Goal: Task Accomplishment & Management: Manage account settings

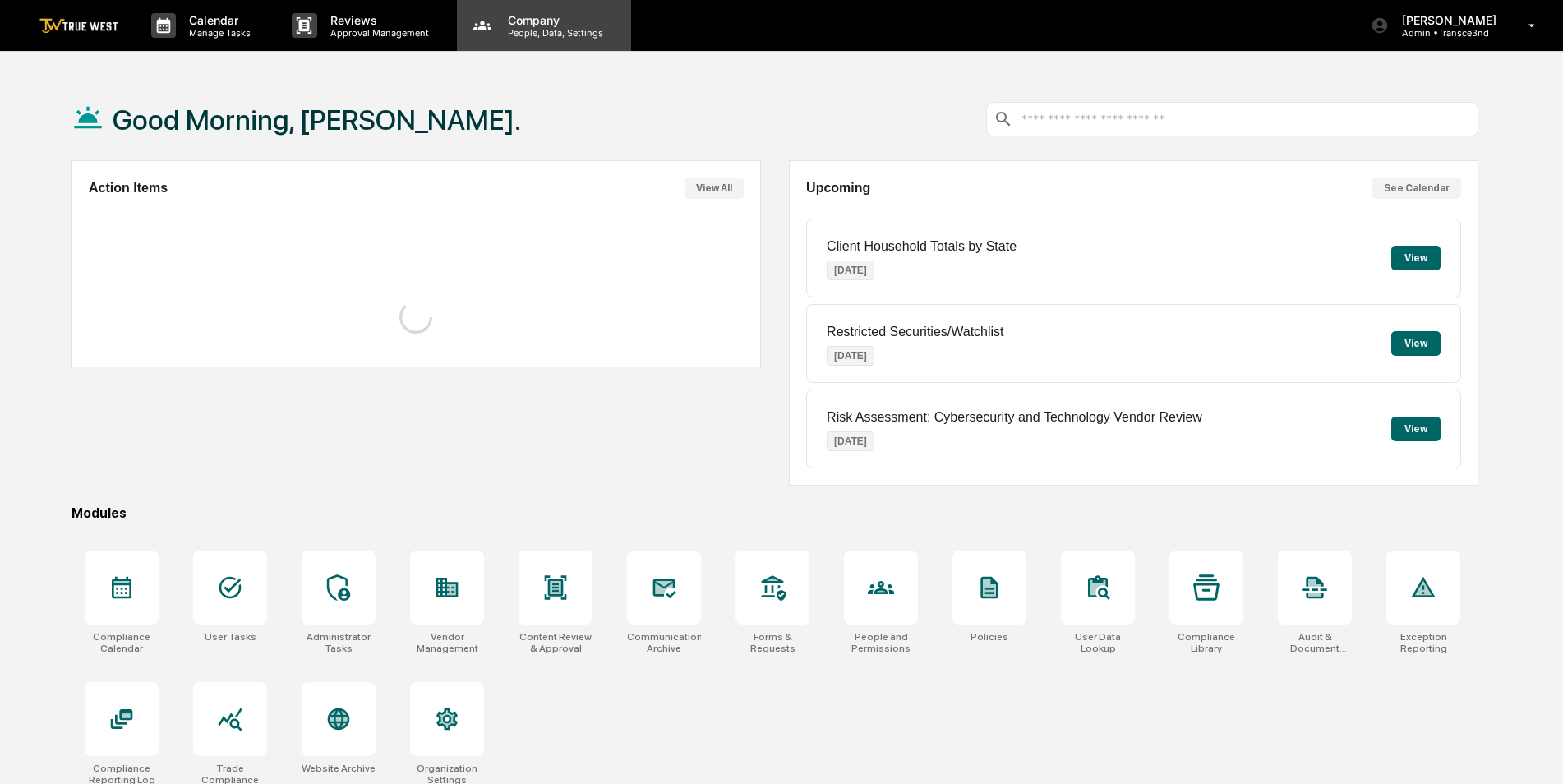
click at [521, 34] on p "People, Data, Settings" at bounding box center [553, 33] width 116 height 12
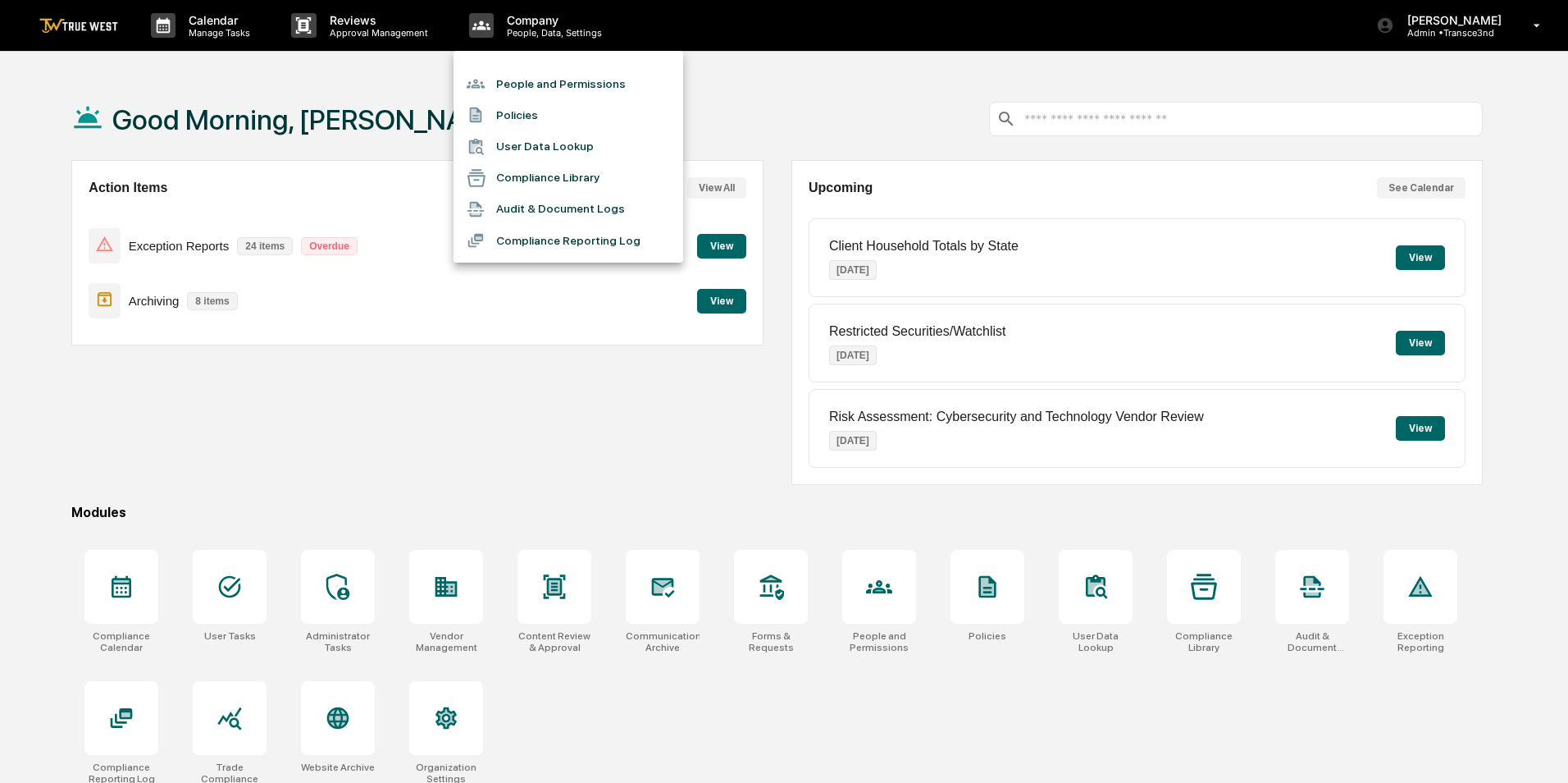
click at [521, 77] on li "People and Permissions" at bounding box center [567, 83] width 229 height 31
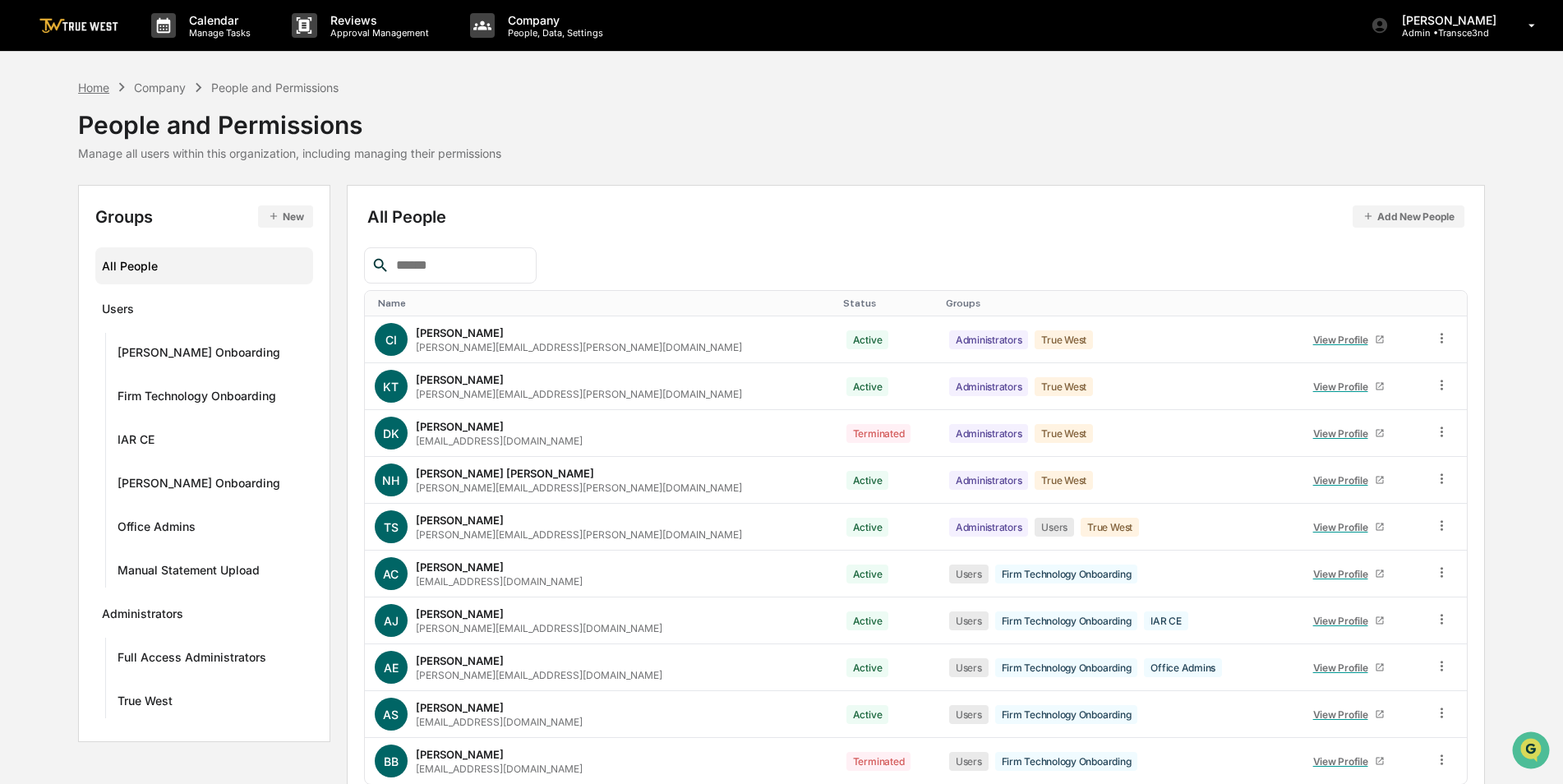
click at [97, 82] on div "Home" at bounding box center [93, 87] width 31 height 14
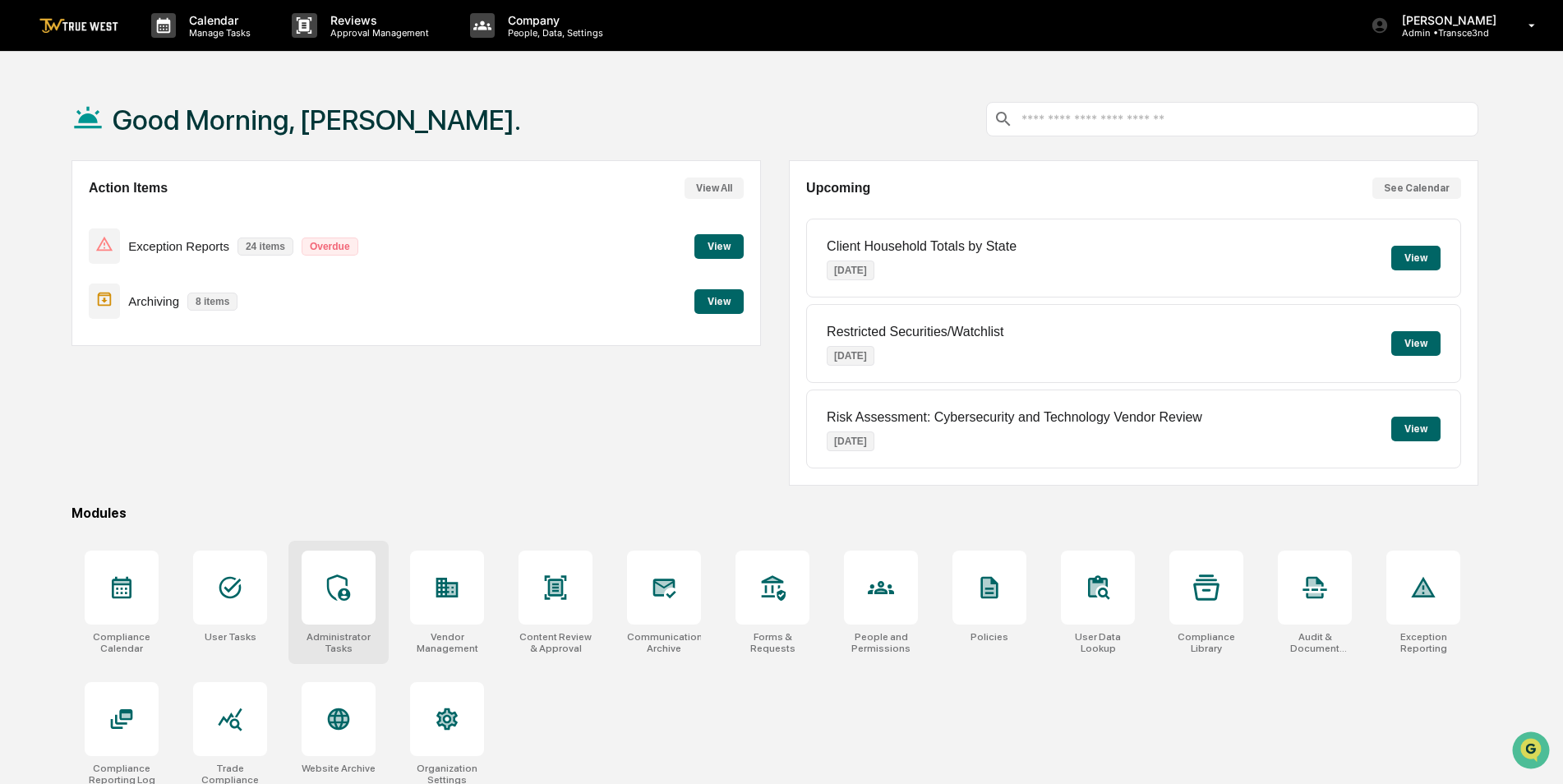
click at [349, 599] on icon at bounding box center [338, 587] width 26 height 26
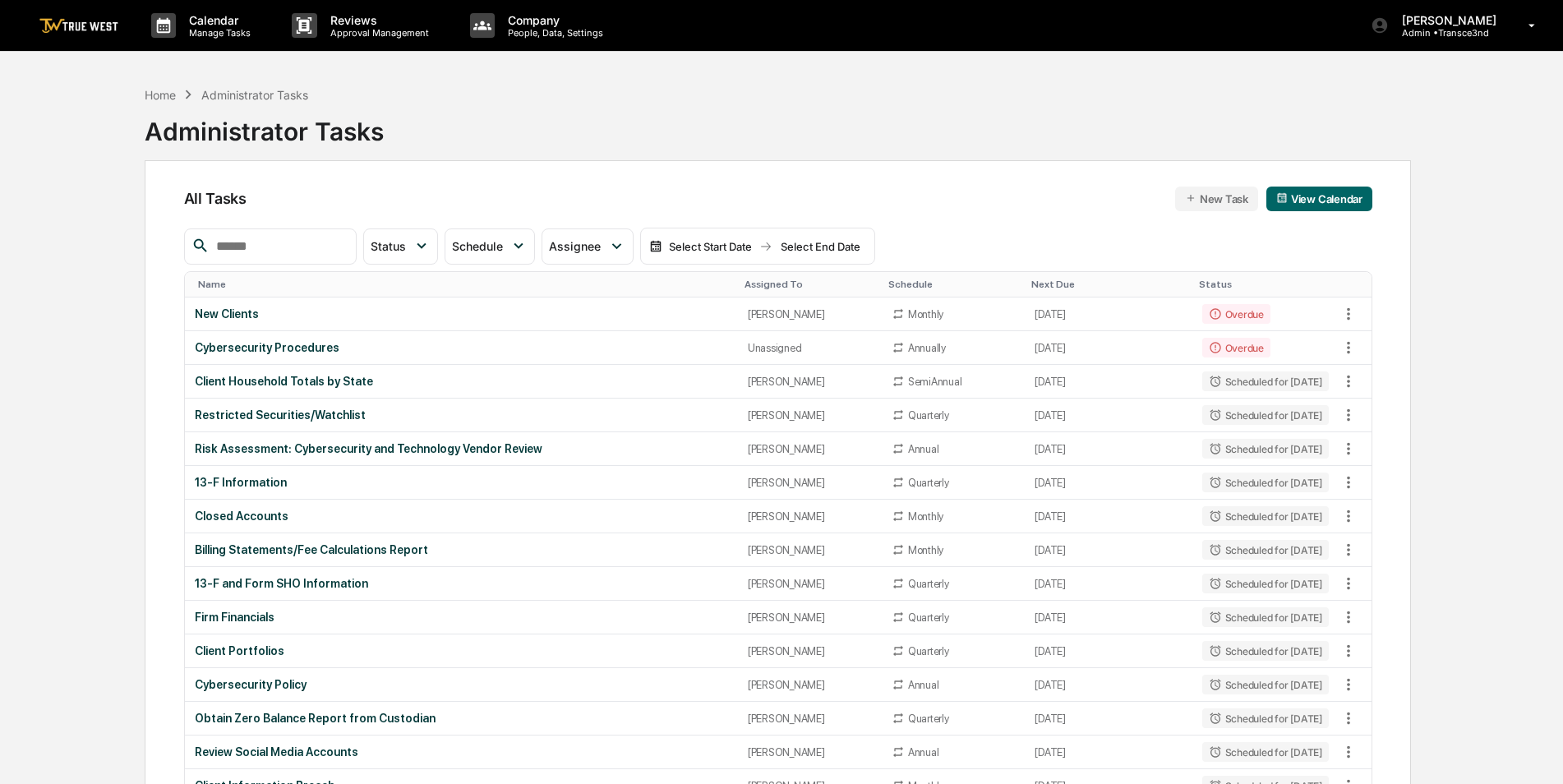
click at [304, 248] on input "text" at bounding box center [279, 245] width 140 height 21
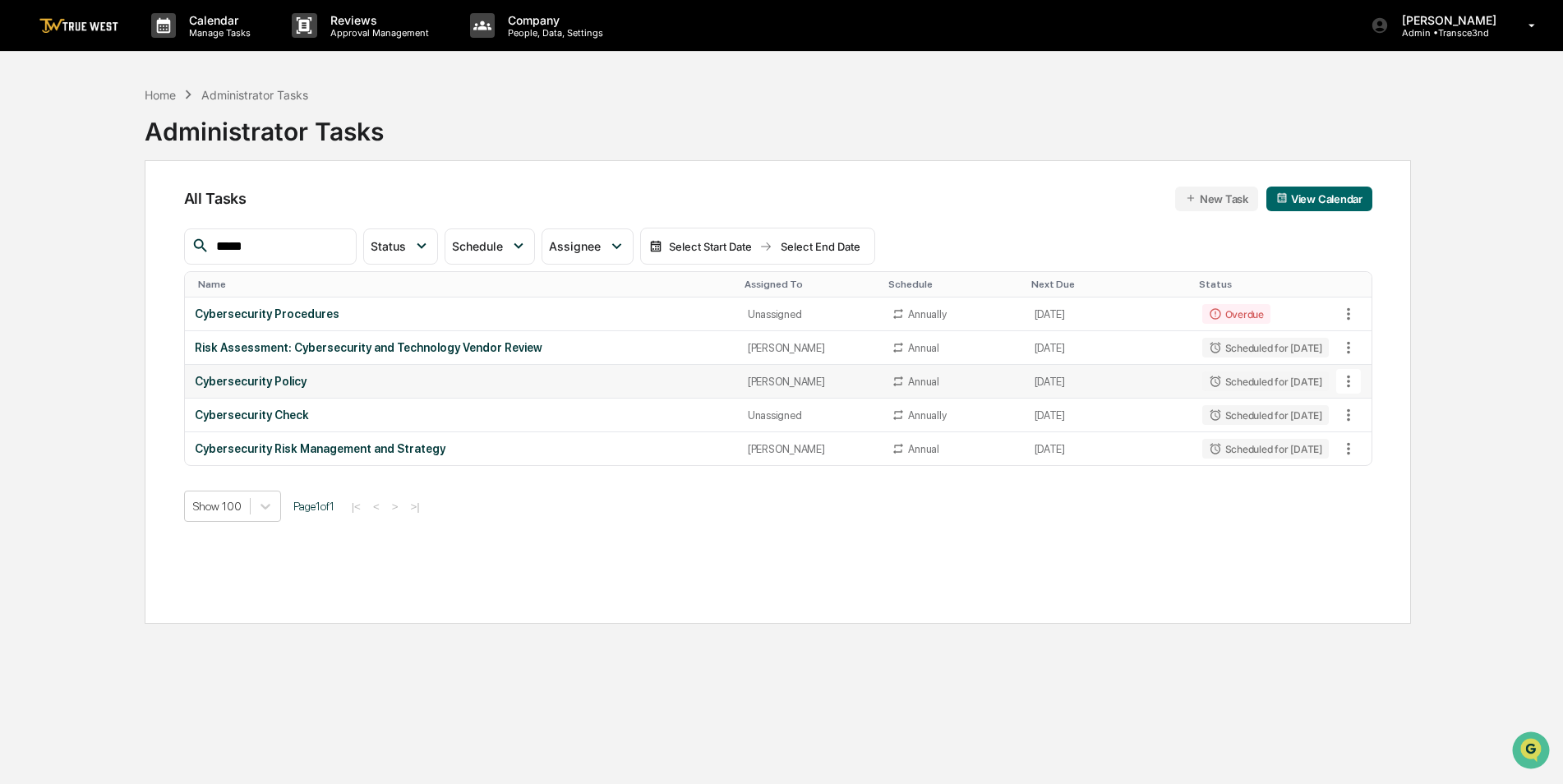
click at [1353, 378] on icon at bounding box center [1348, 381] width 18 height 18
click at [1369, 472] on img at bounding box center [1364, 471] width 13 height 13
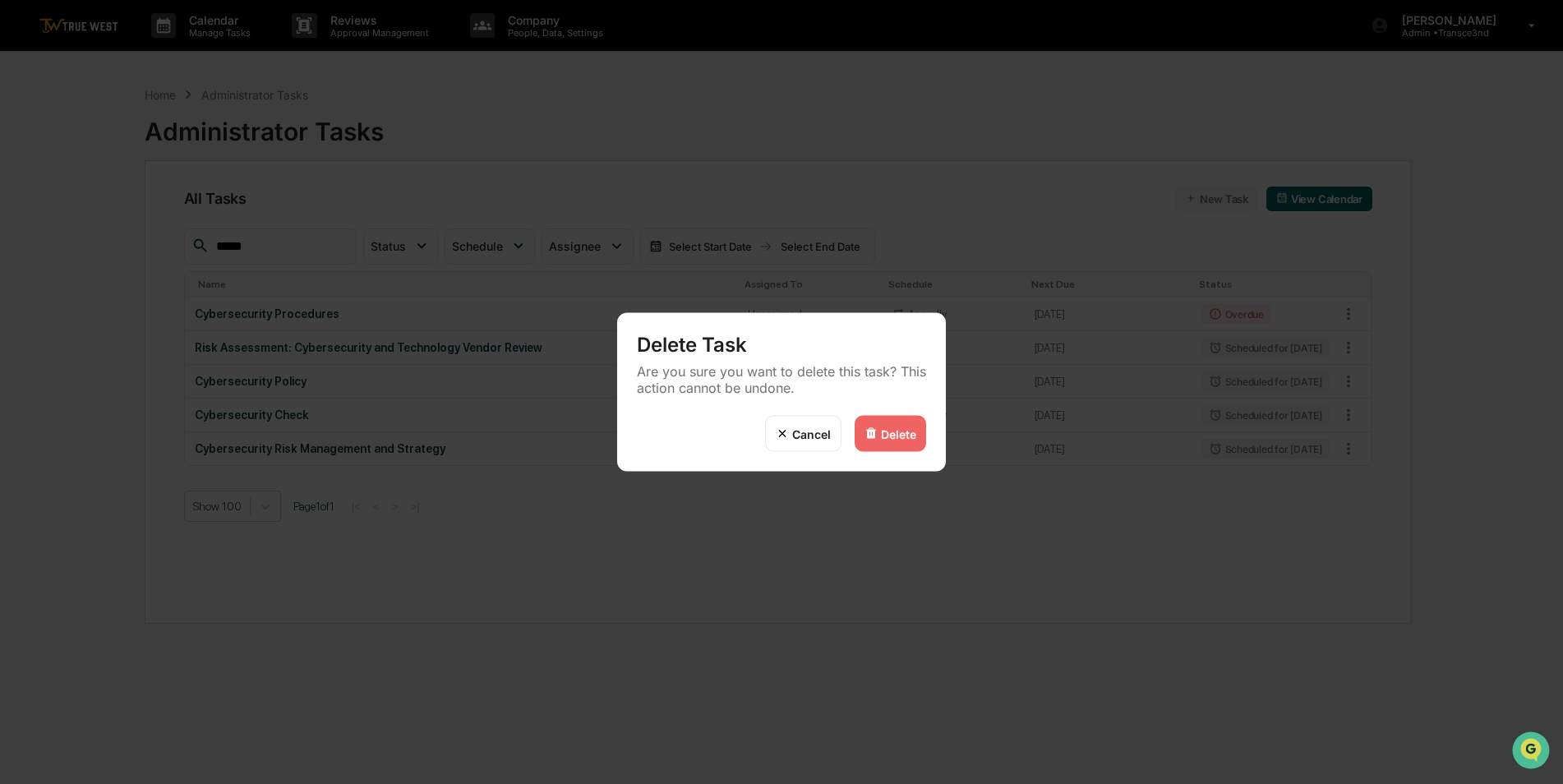
click at [874, 427] on img at bounding box center [871, 433] width 13 height 13
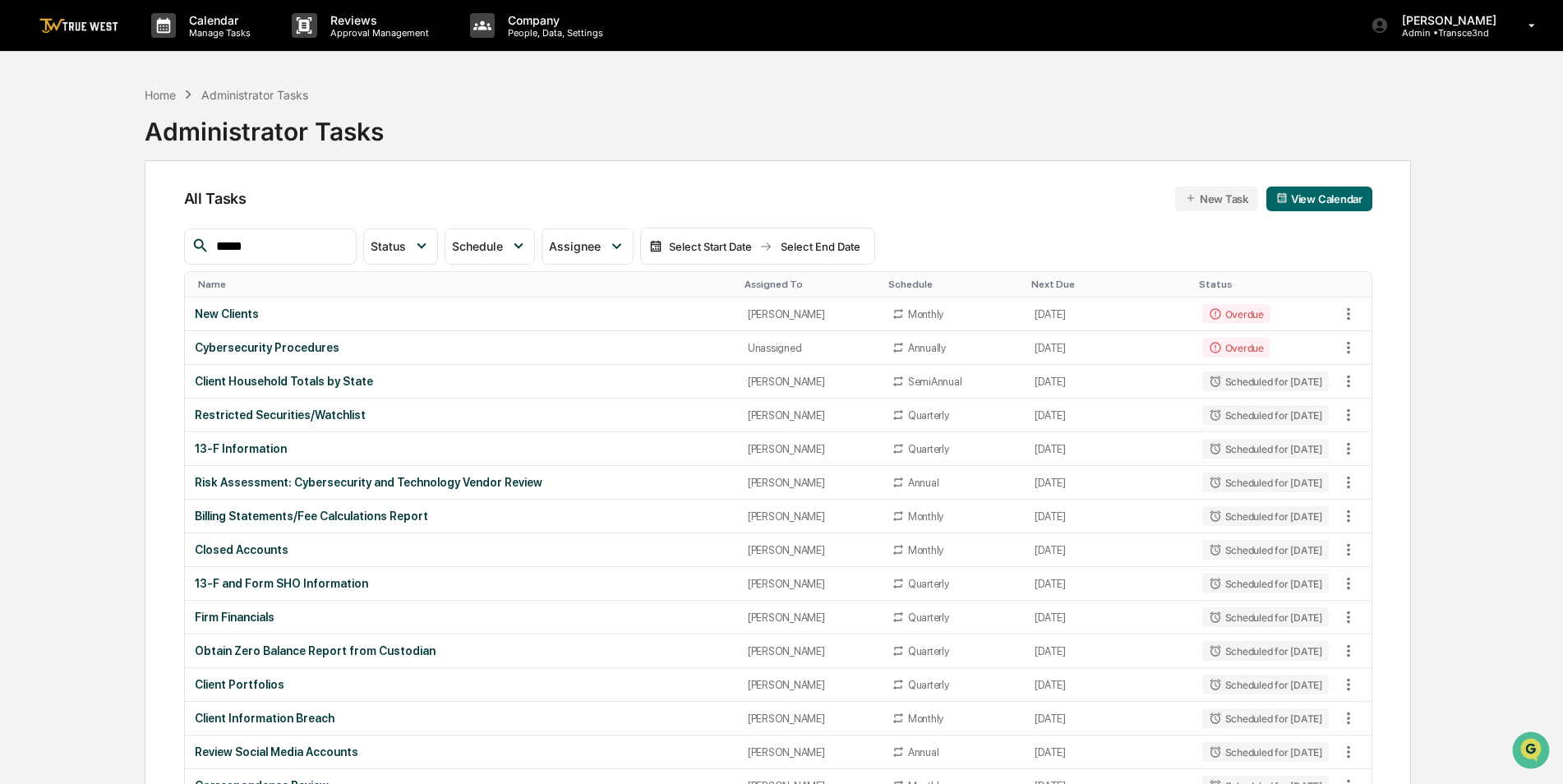
click at [349, 244] on input "*****" at bounding box center [279, 245] width 140 height 21
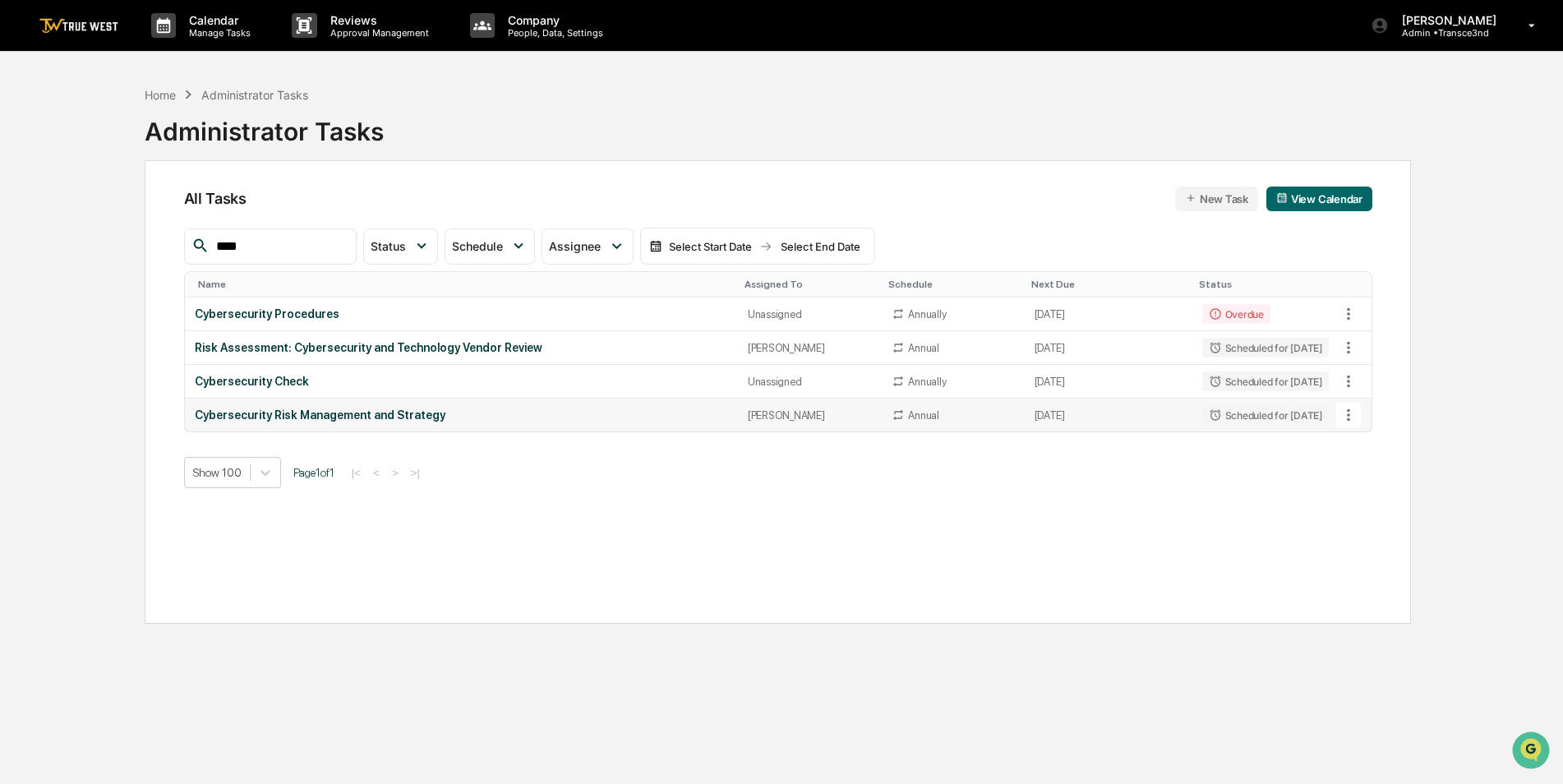
type input "****"
click at [1348, 416] on icon at bounding box center [1348, 414] width 18 height 18
click at [1352, 509] on li "Delete Task" at bounding box center [1410, 505] width 131 height 31
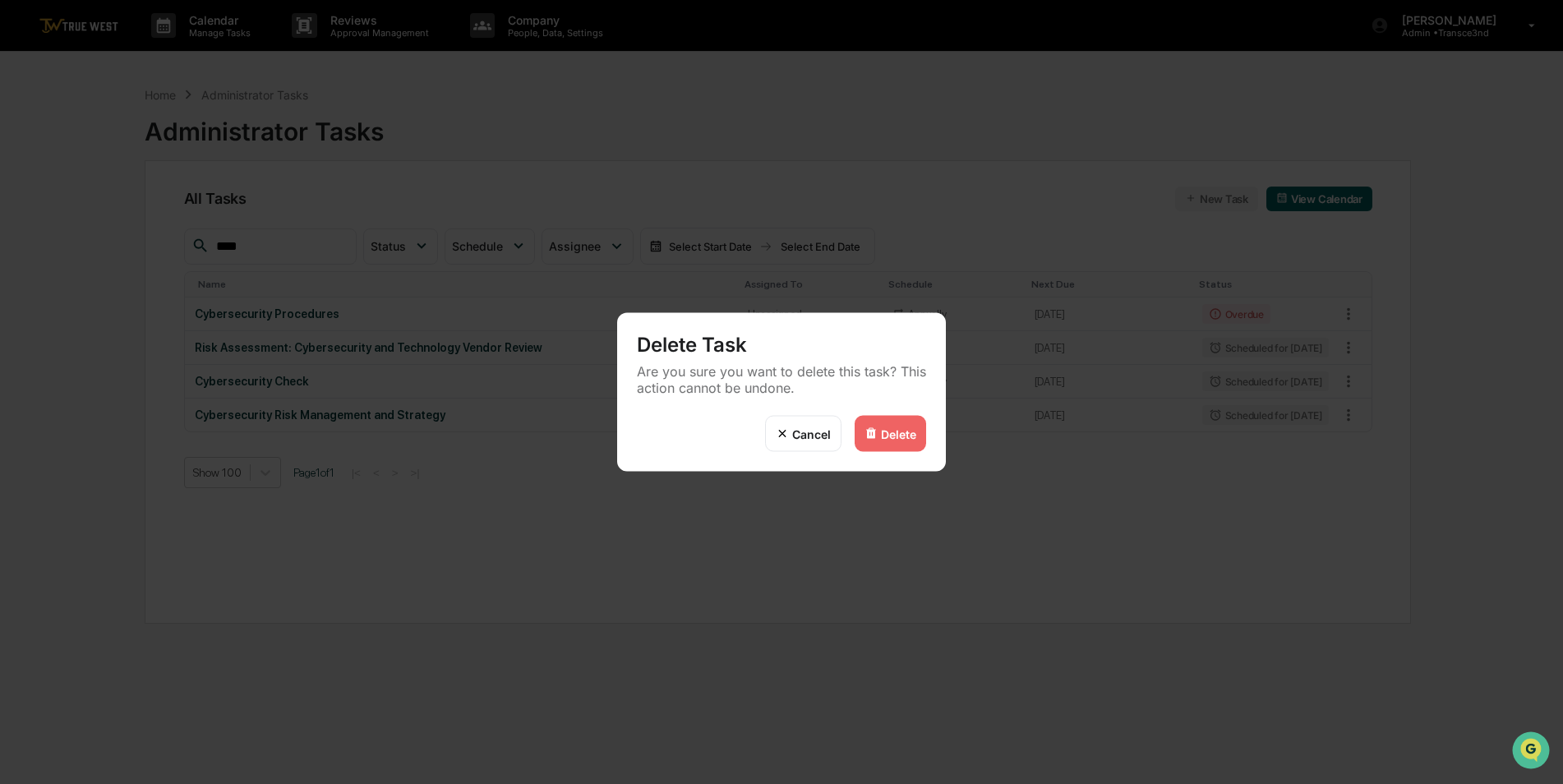
click at [903, 438] on div "Delete" at bounding box center [899, 433] width 36 height 14
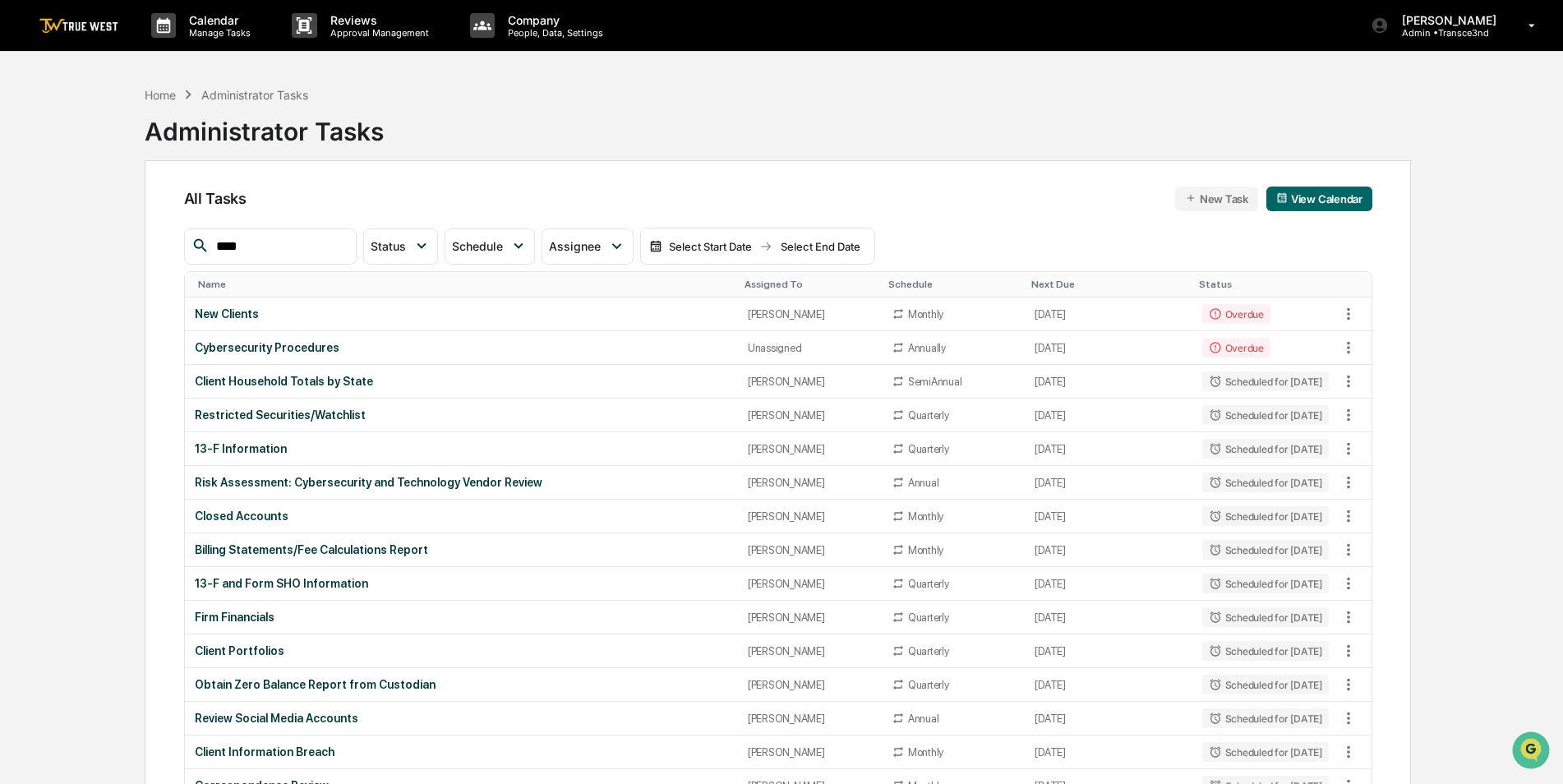
click at [875, 117] on div "Home Administrator Tasks Administrator Tasks" at bounding box center [778, 119] width 1267 height 82
click at [557, 34] on p "People, Data, Settings" at bounding box center [553, 33] width 116 height 12
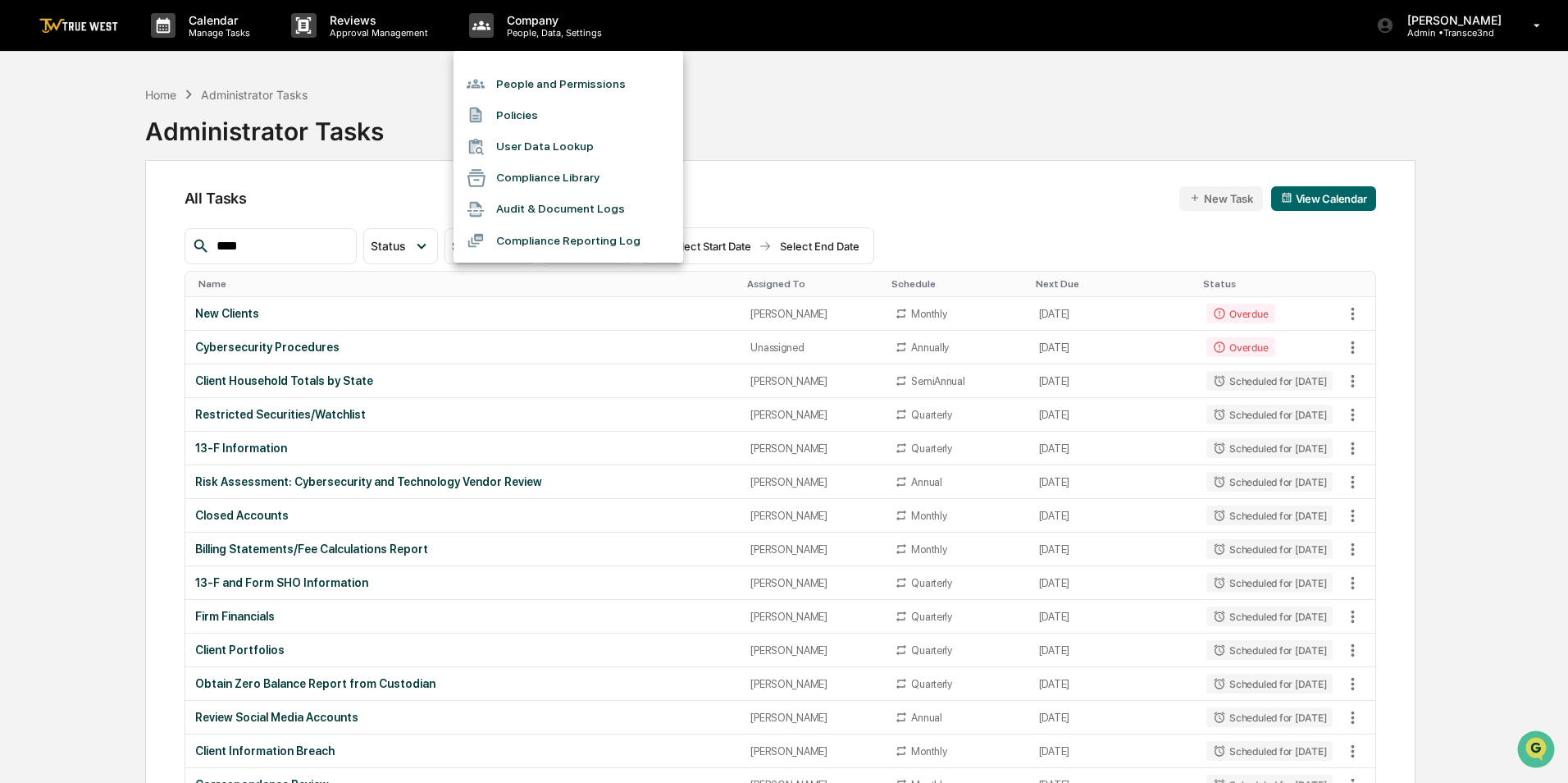
click at [347, 117] on div at bounding box center [784, 391] width 1568 height 783
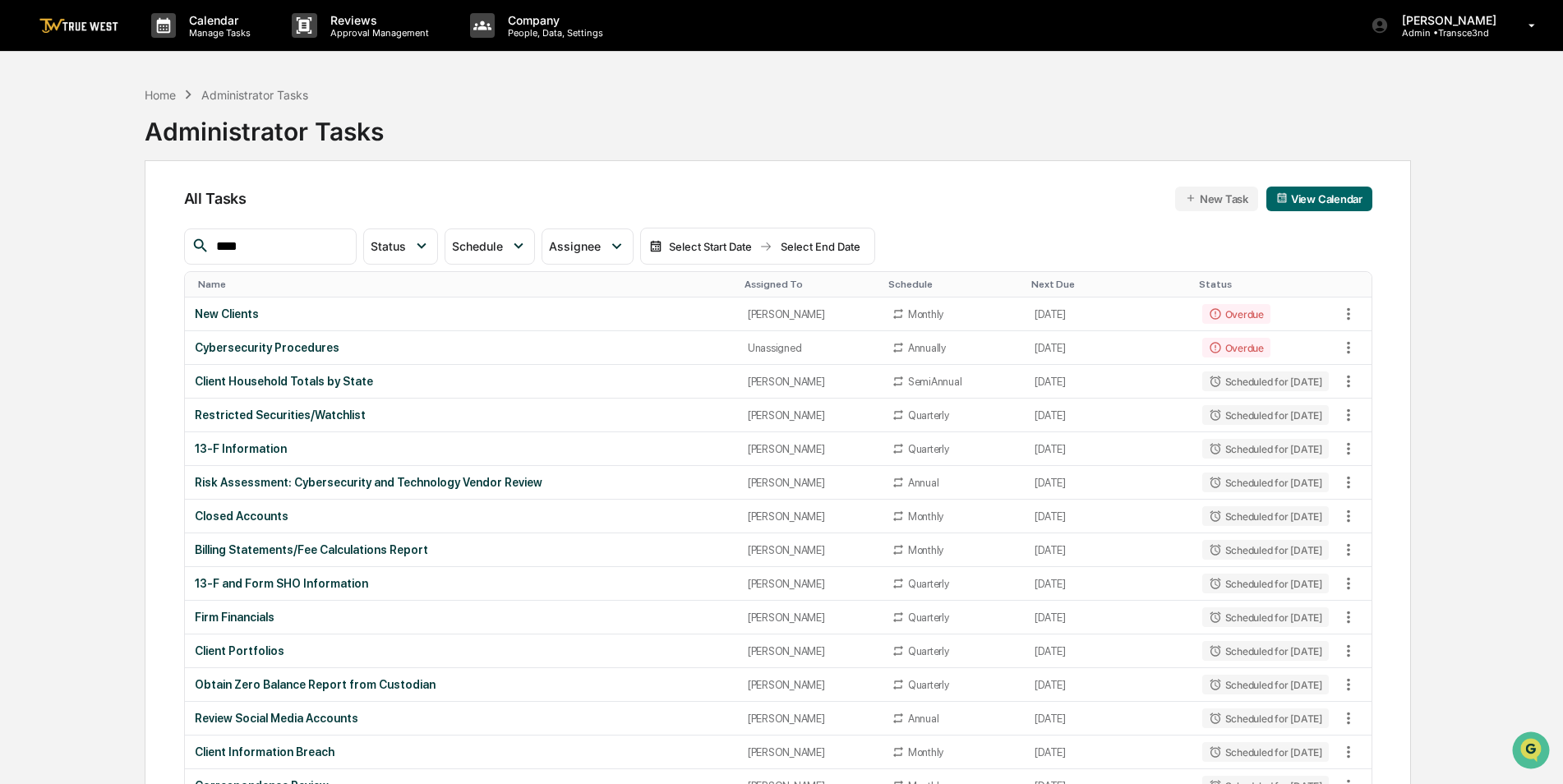
click at [745, 283] on div "Assigned To" at bounding box center [809, 284] width 130 height 12
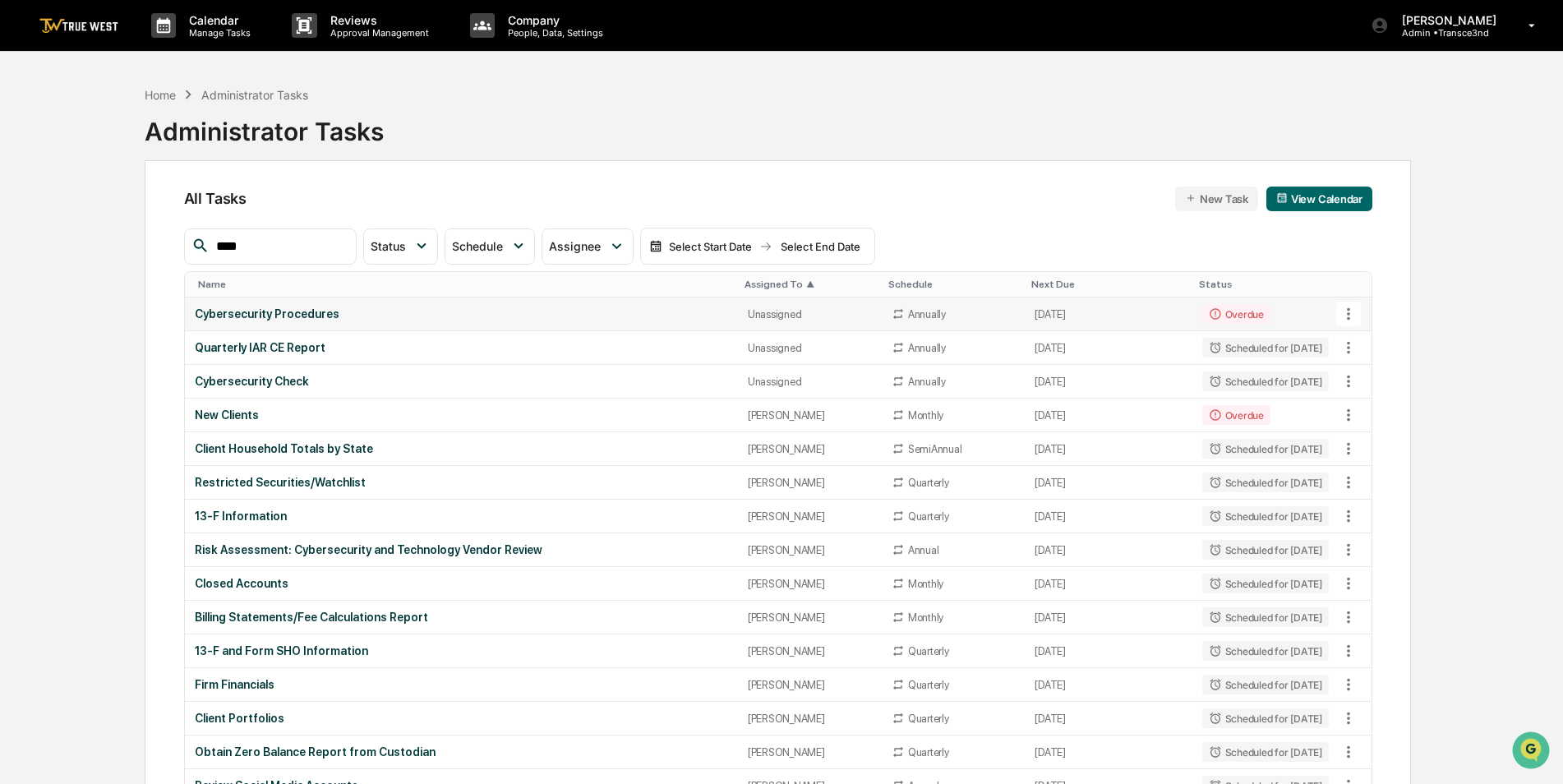
click at [654, 310] on div "Cybersecurity Procedures" at bounding box center [461, 313] width 533 height 13
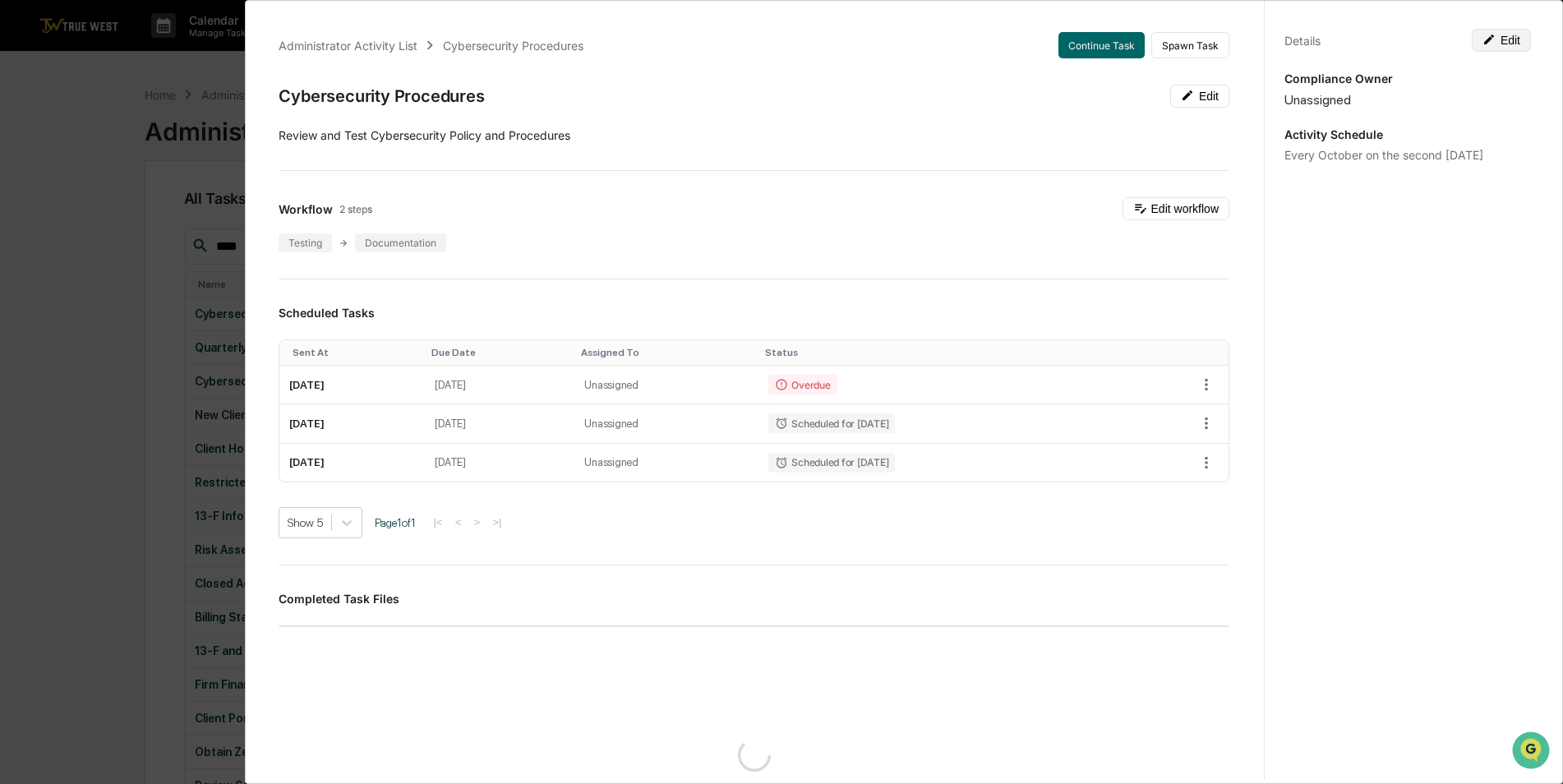
click at [1504, 42] on button "Edit" at bounding box center [1502, 40] width 60 height 23
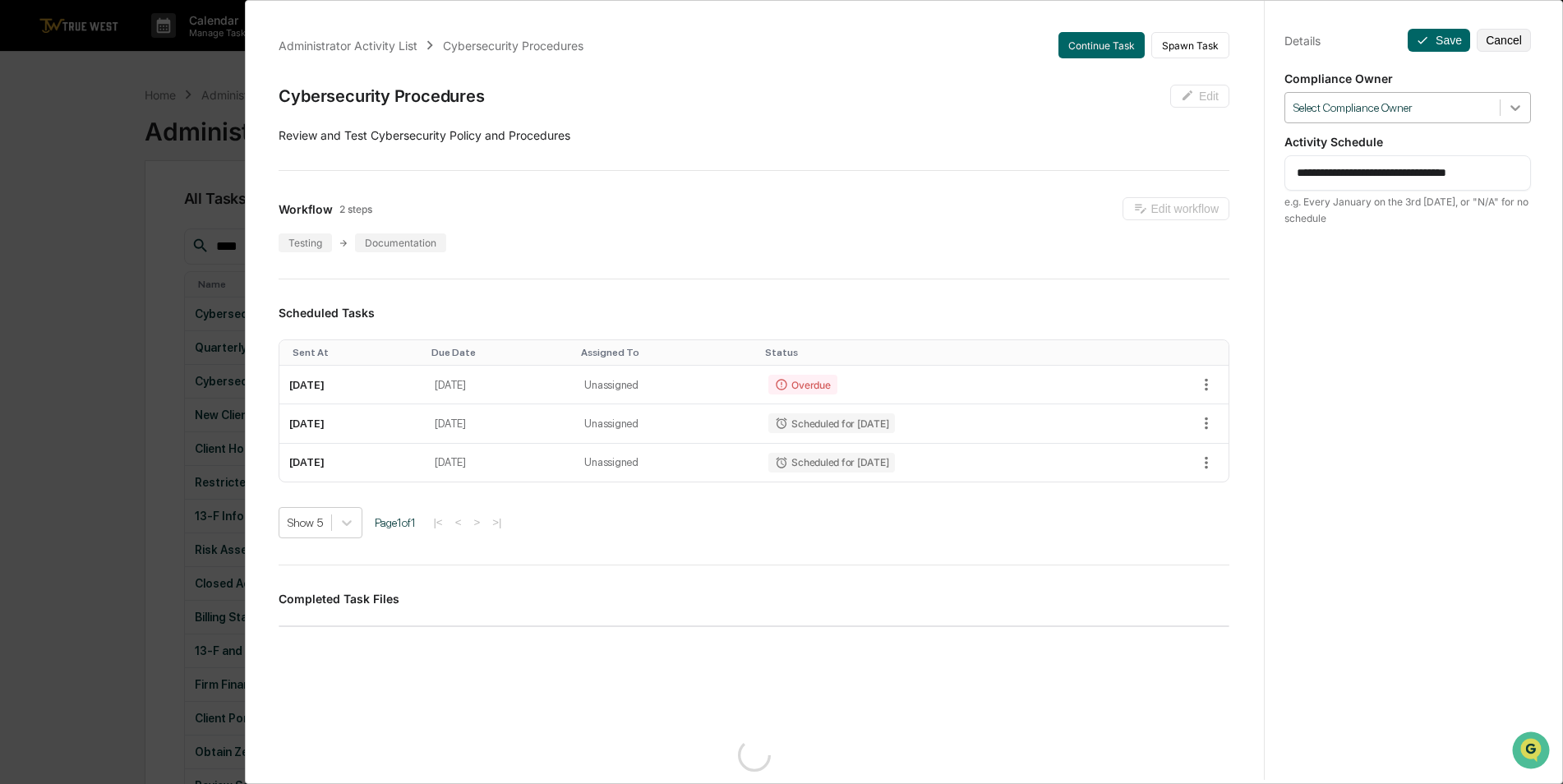
click at [1510, 110] on icon at bounding box center [1515, 108] width 10 height 6
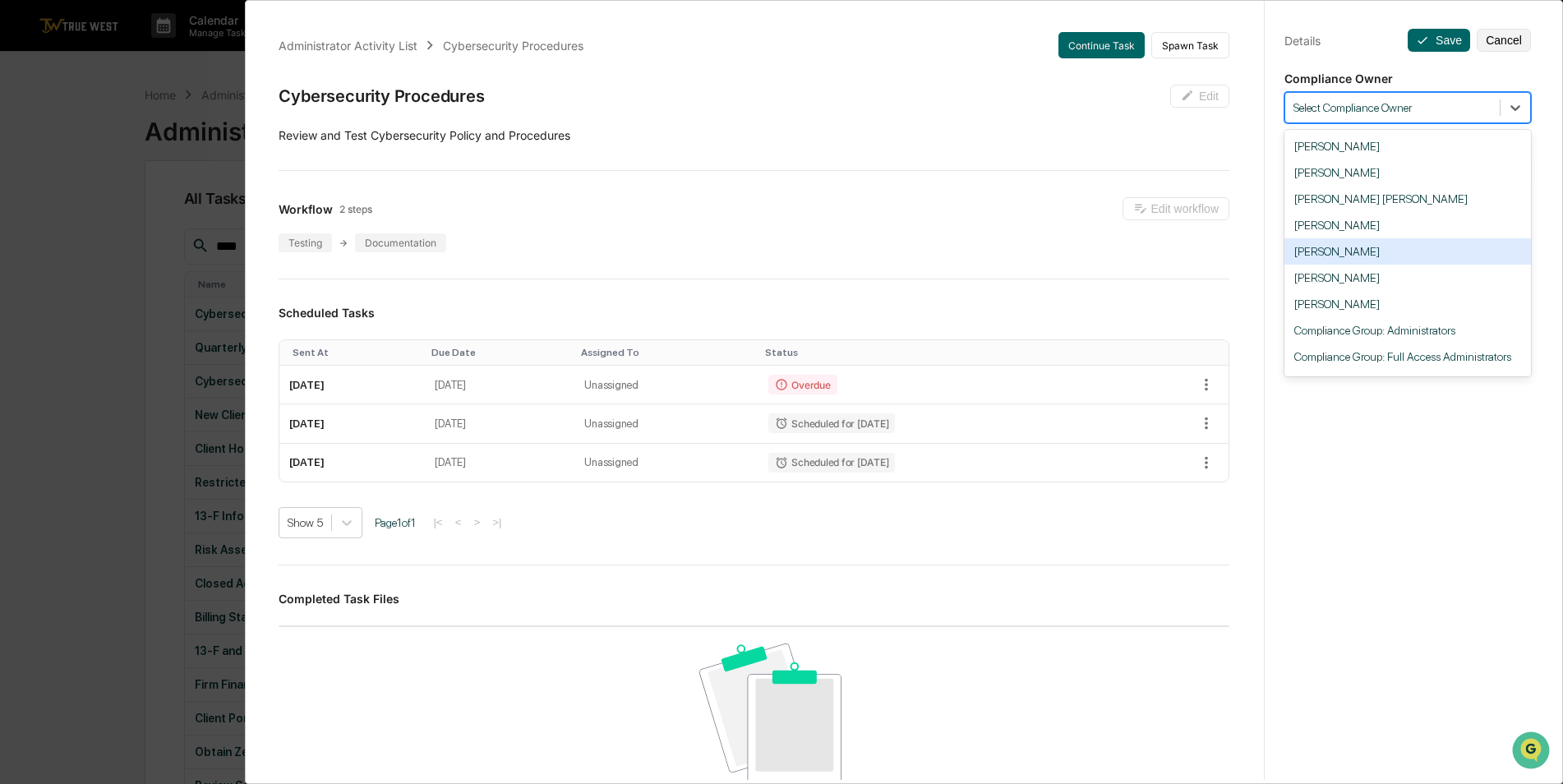
click at [1401, 261] on div "Bruce Wheadon" at bounding box center [1408, 251] width 247 height 26
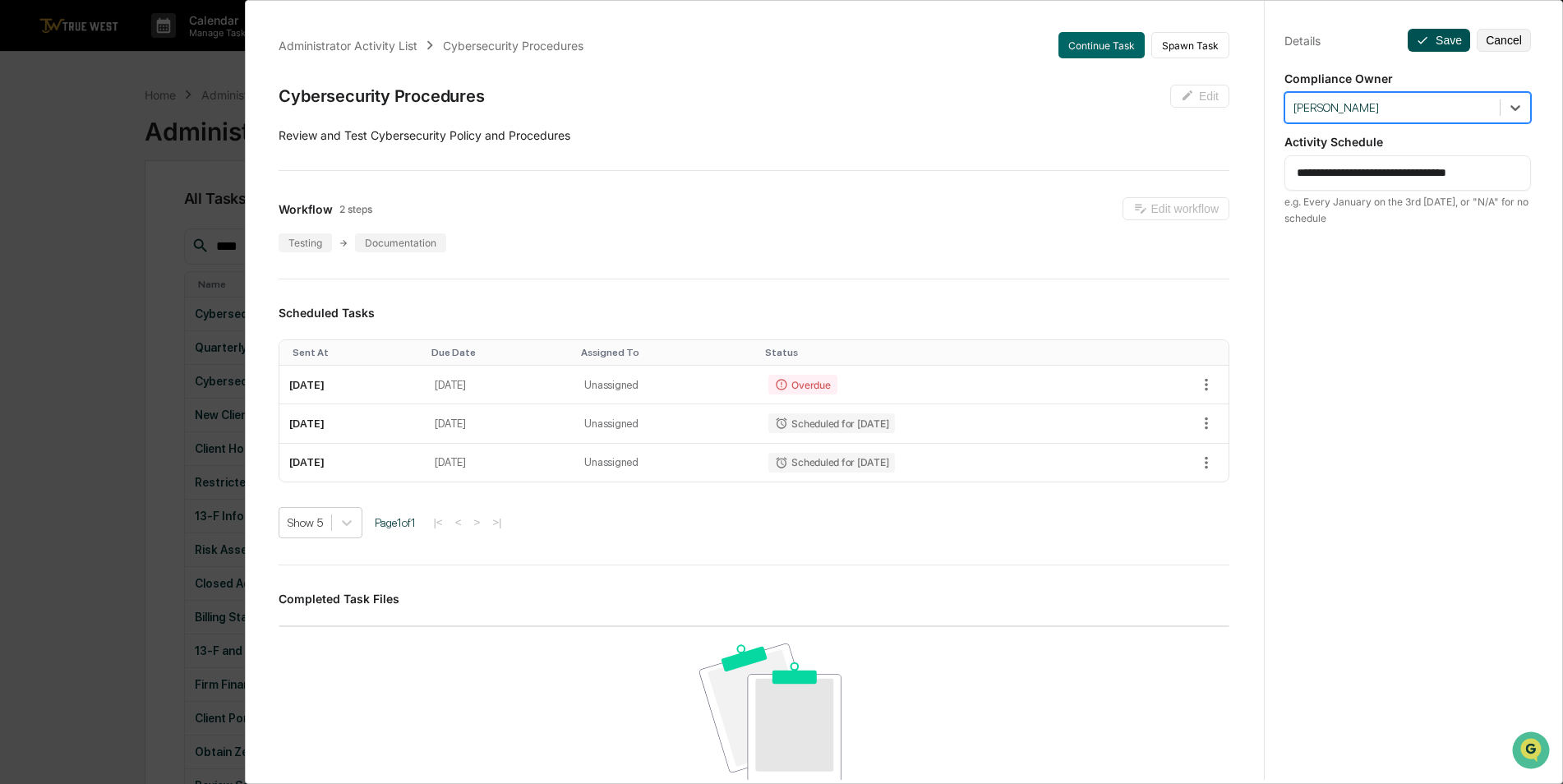
click at [1416, 47] on button "Save" at bounding box center [1439, 40] width 63 height 23
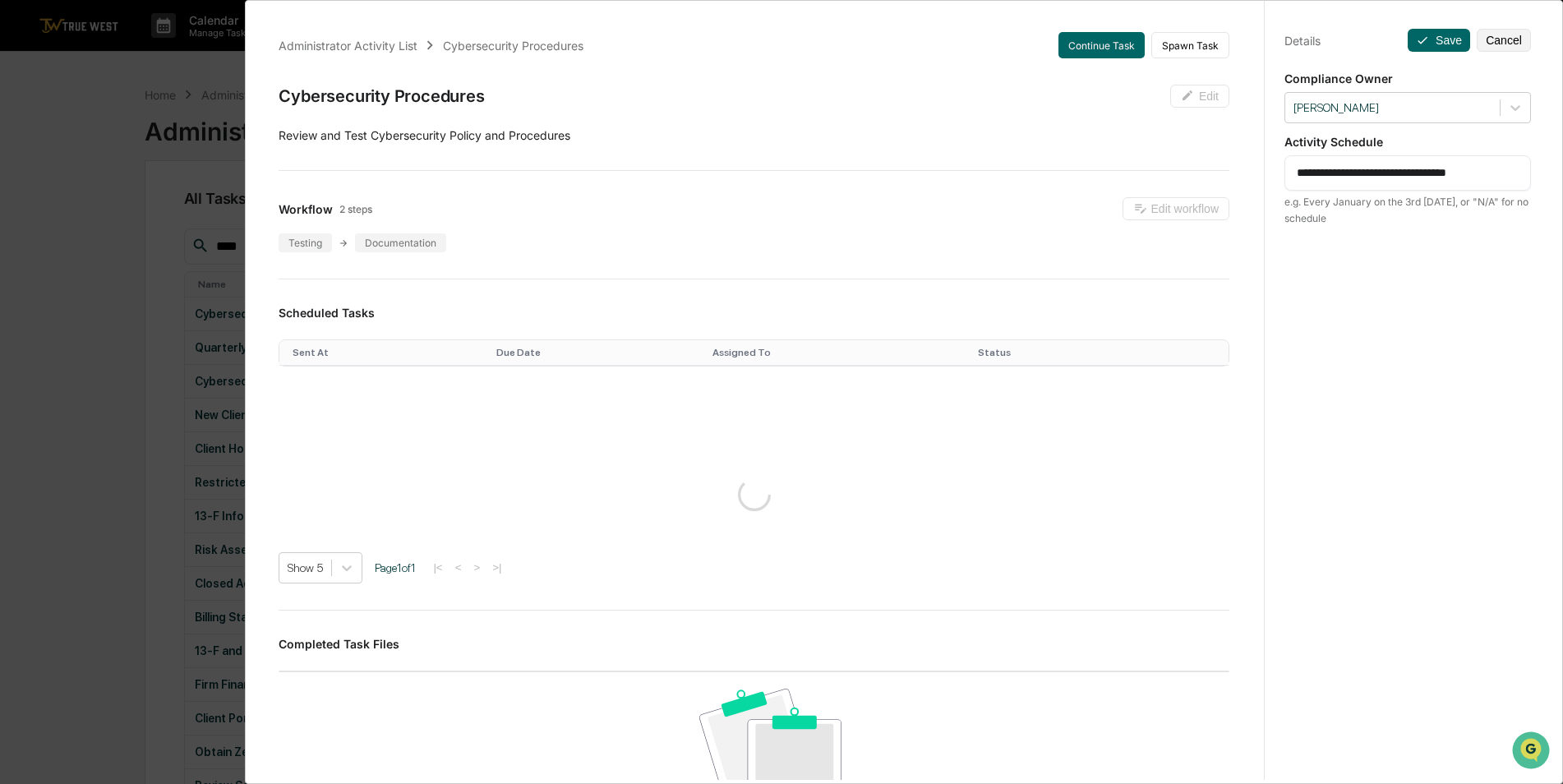
click at [81, 172] on div "**********" at bounding box center [782, 392] width 1563 height 784
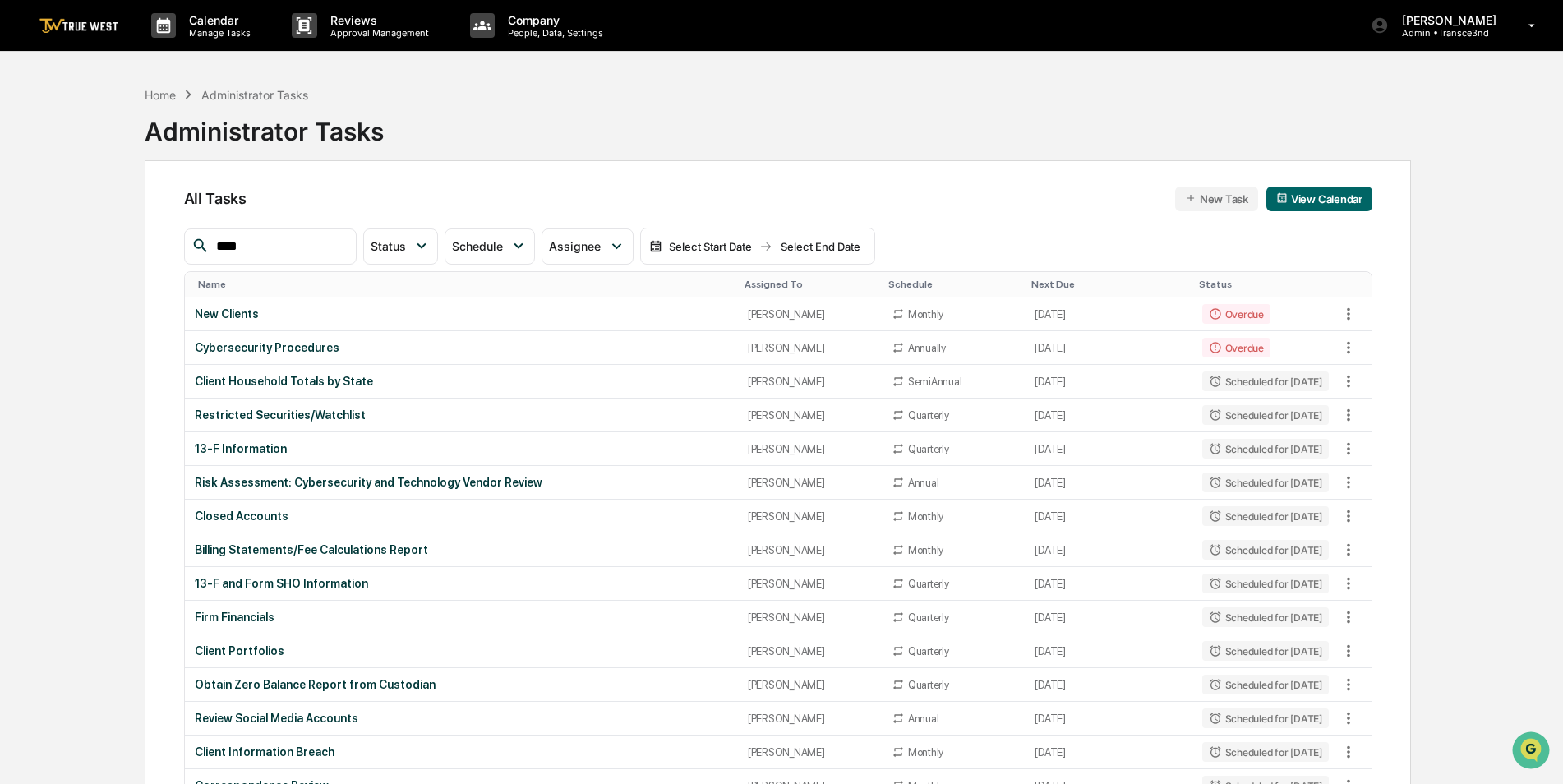
click at [740, 277] on th "Assigned To" at bounding box center [809, 285] width 144 height 26
click at [745, 284] on div "Assigned To" at bounding box center [809, 284] width 130 height 12
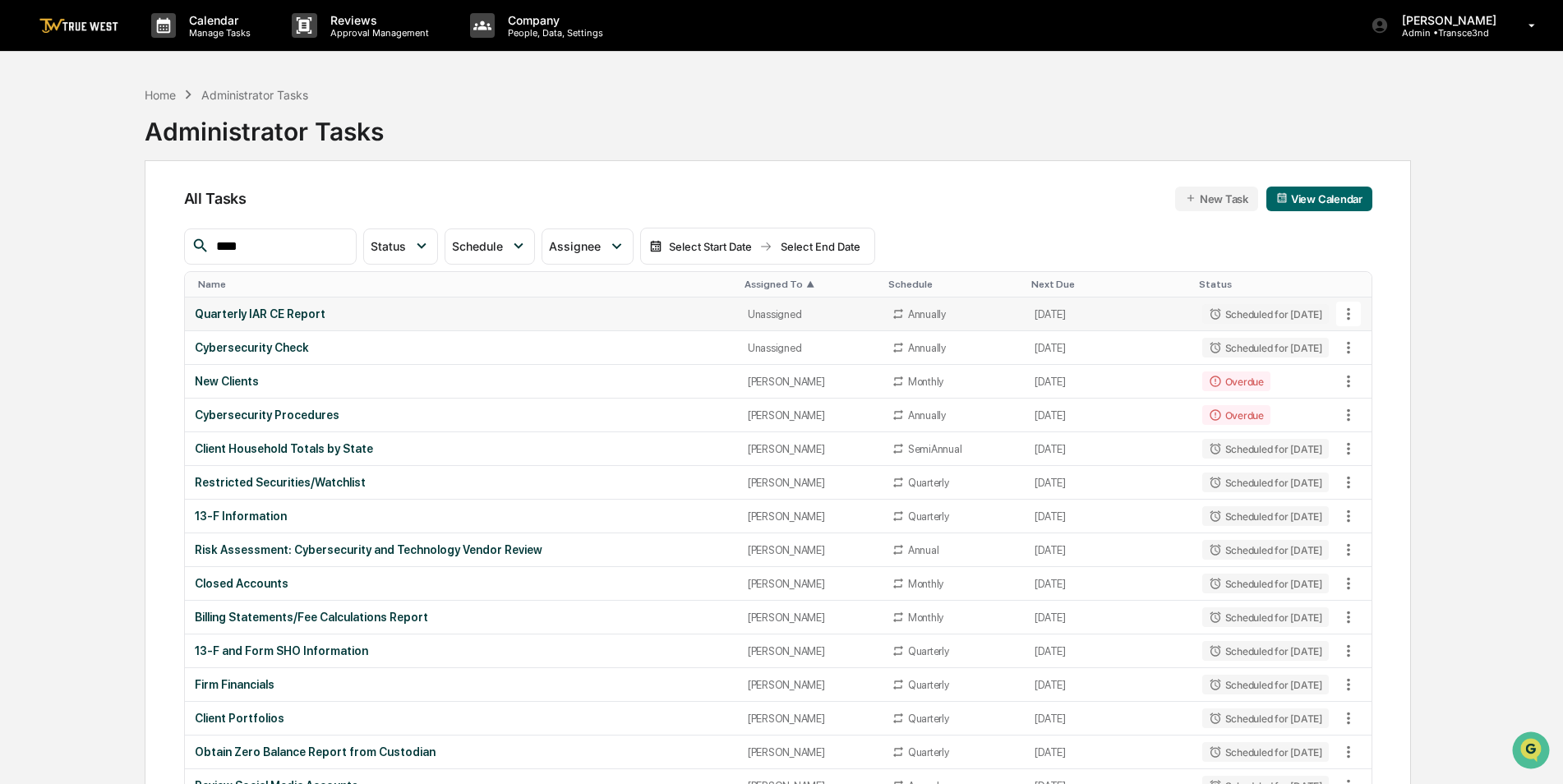
click at [566, 307] on div "Quarterly IAR CE Report" at bounding box center [461, 313] width 533 height 13
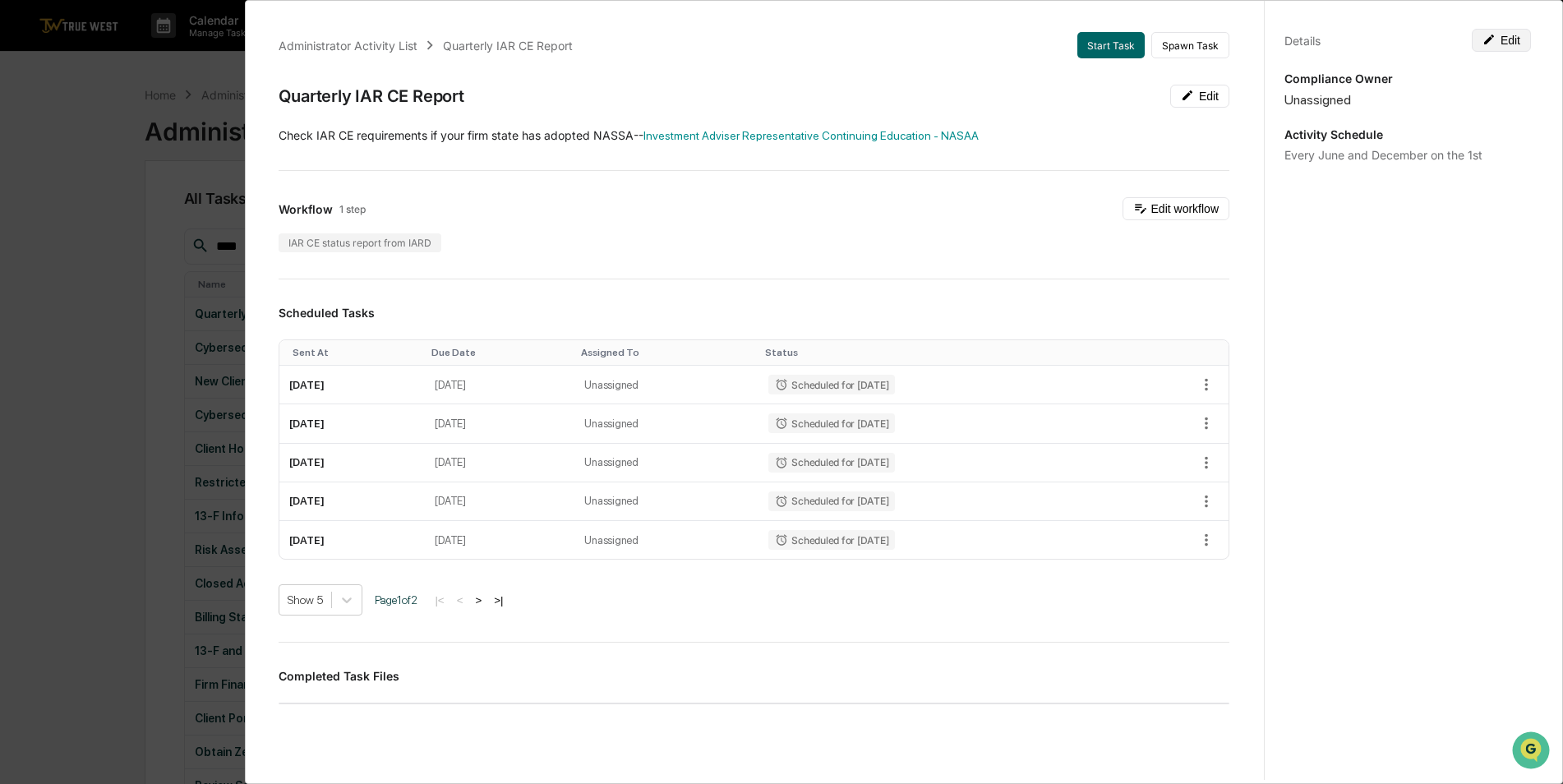
click at [1505, 41] on button "Edit" at bounding box center [1502, 40] width 60 height 23
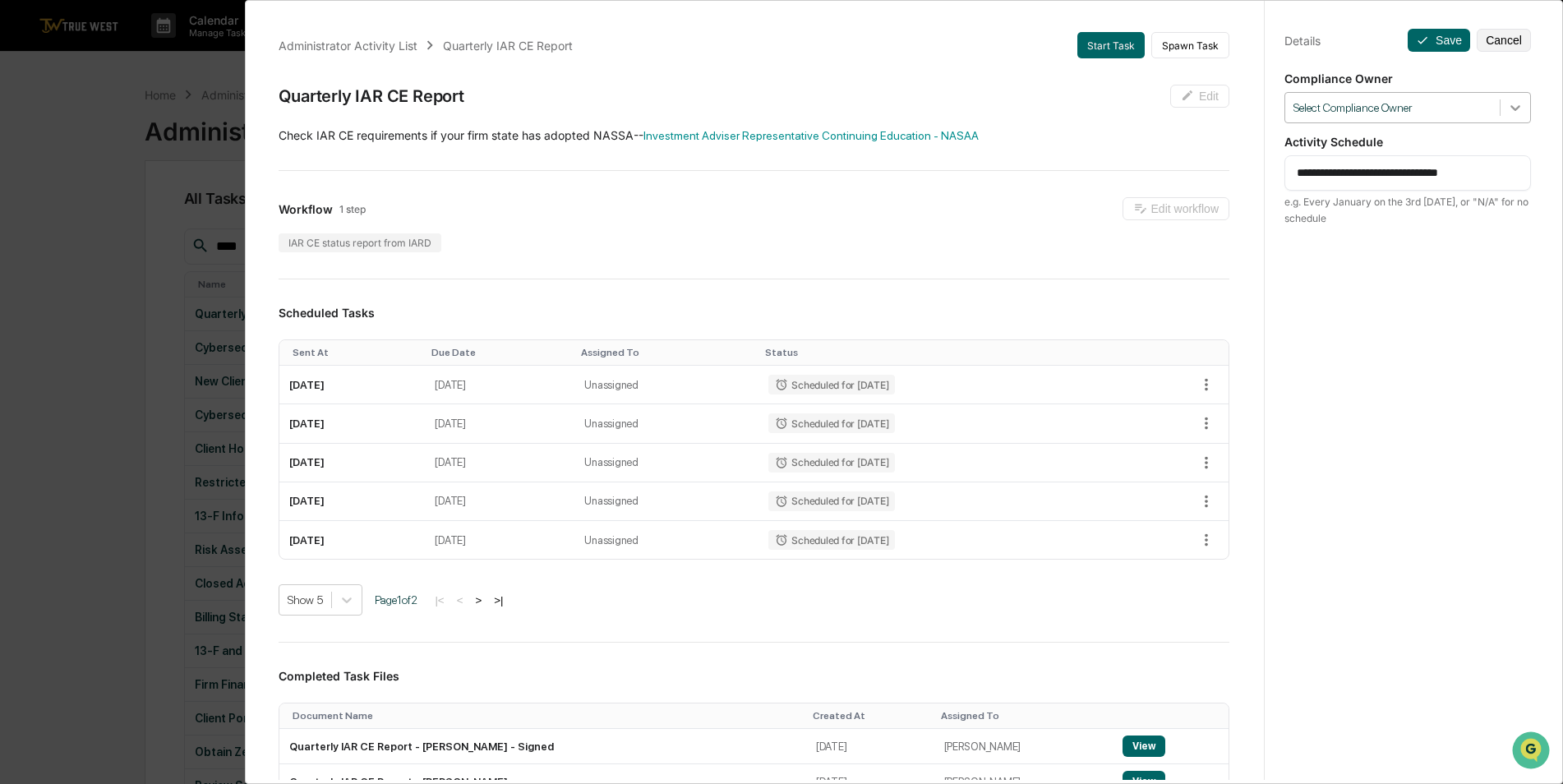
click at [1510, 110] on icon at bounding box center [1515, 108] width 10 height 6
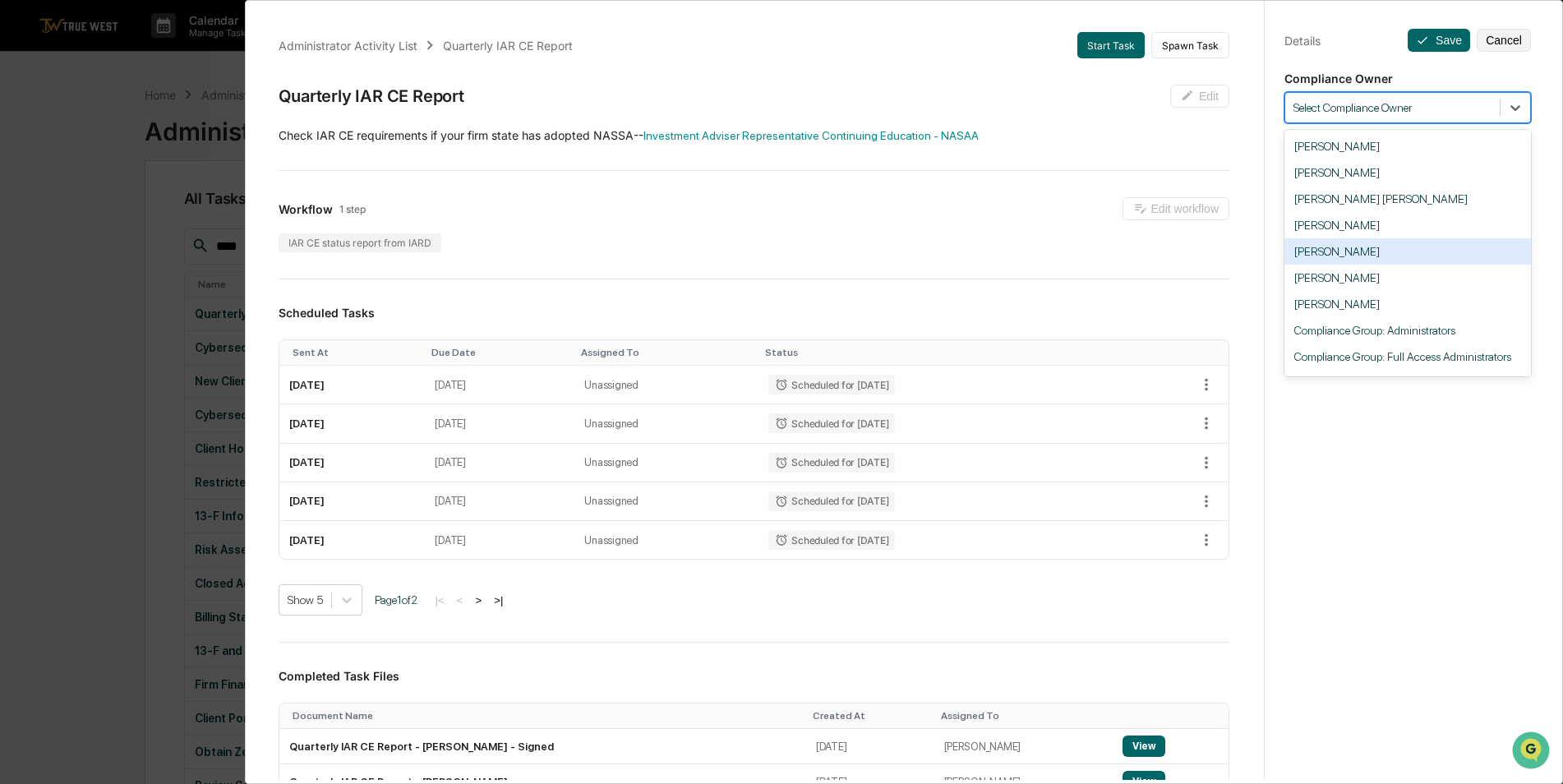
click at [1391, 256] on div "Bruce Wheadon" at bounding box center [1408, 251] width 247 height 26
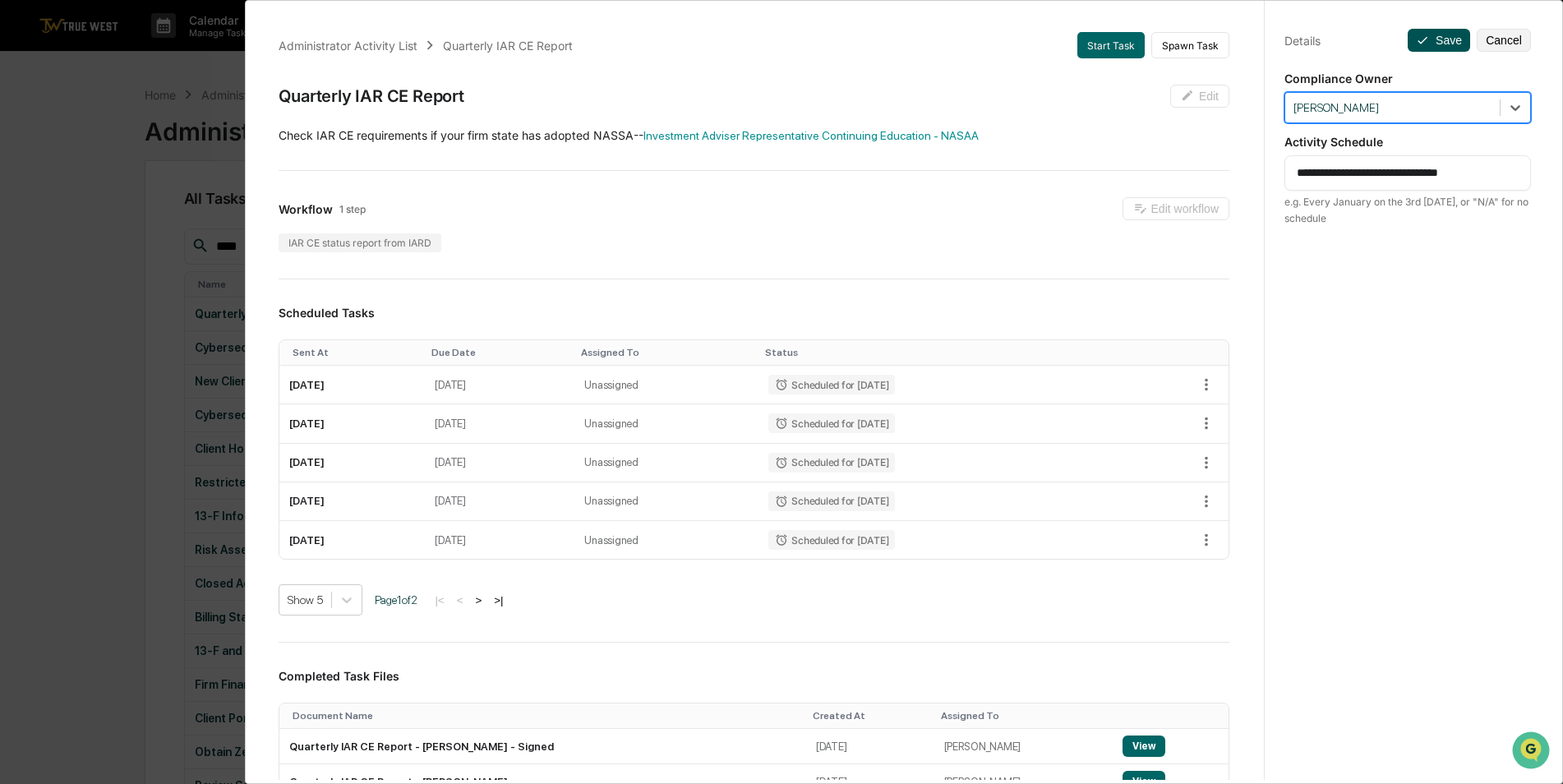
click at [1430, 41] on button "Save" at bounding box center [1439, 40] width 63 height 23
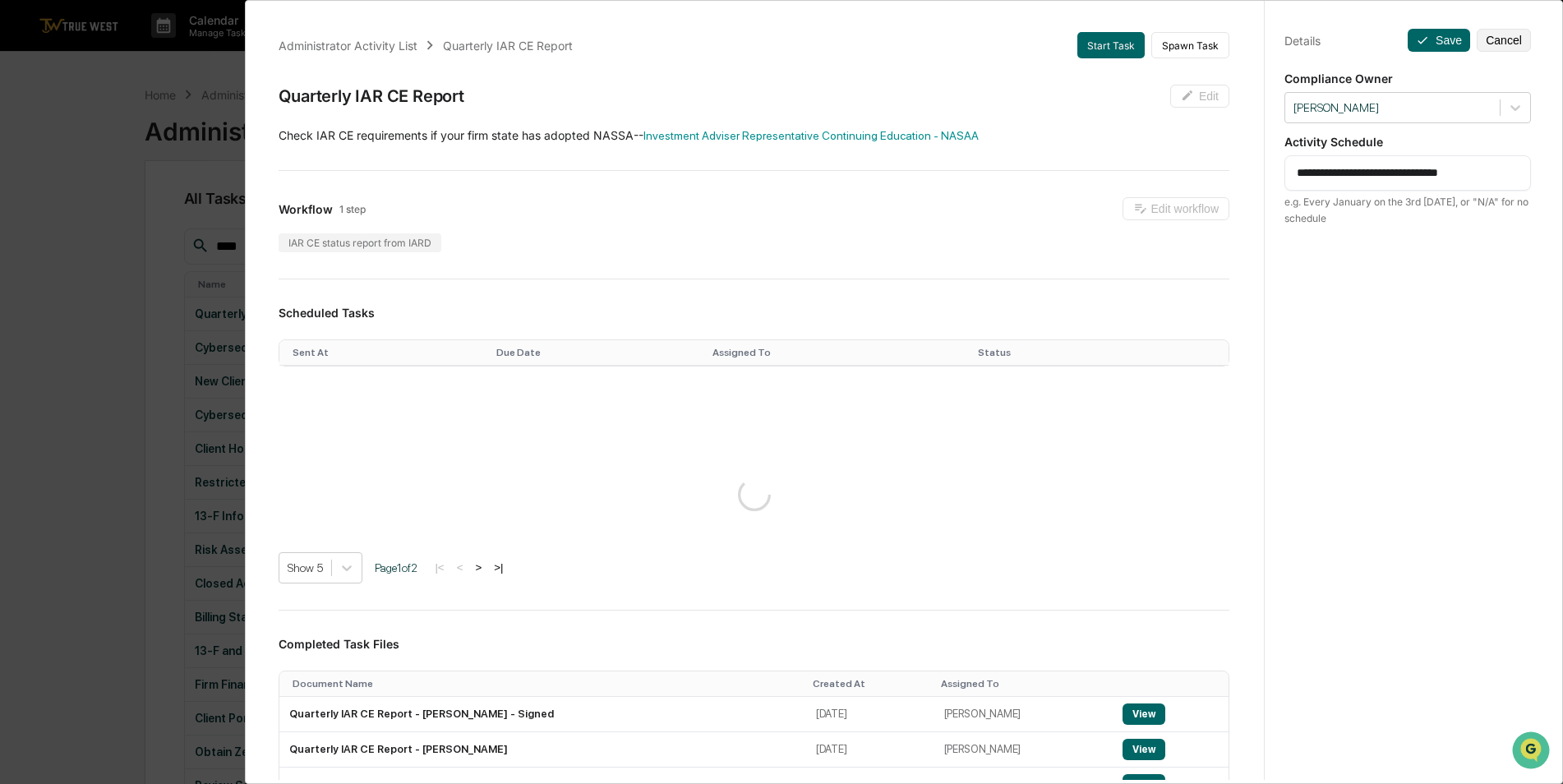
click at [64, 180] on div "**********" at bounding box center [782, 392] width 1563 height 784
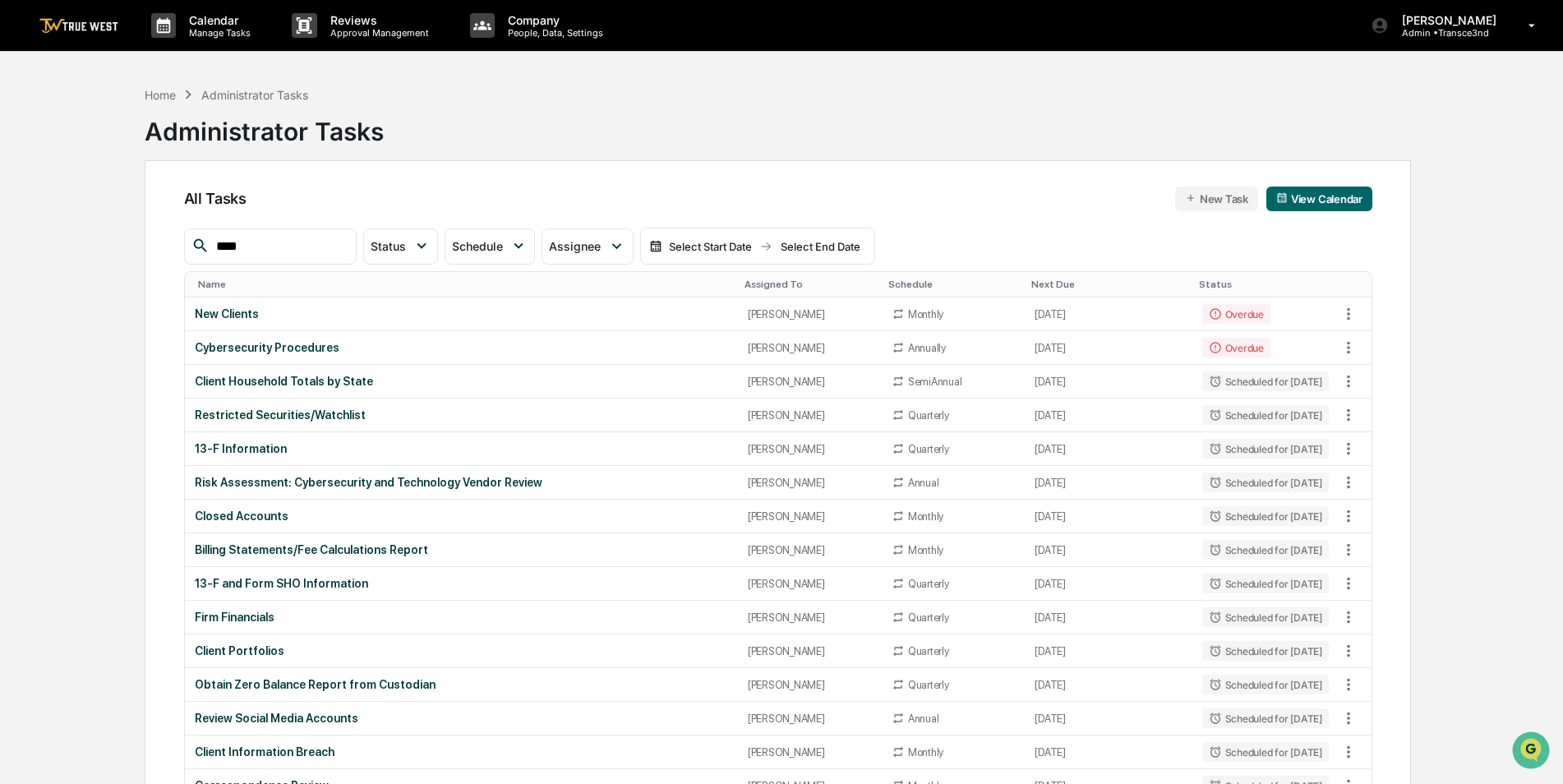
click at [745, 284] on div "Assigned To" at bounding box center [809, 284] width 130 height 12
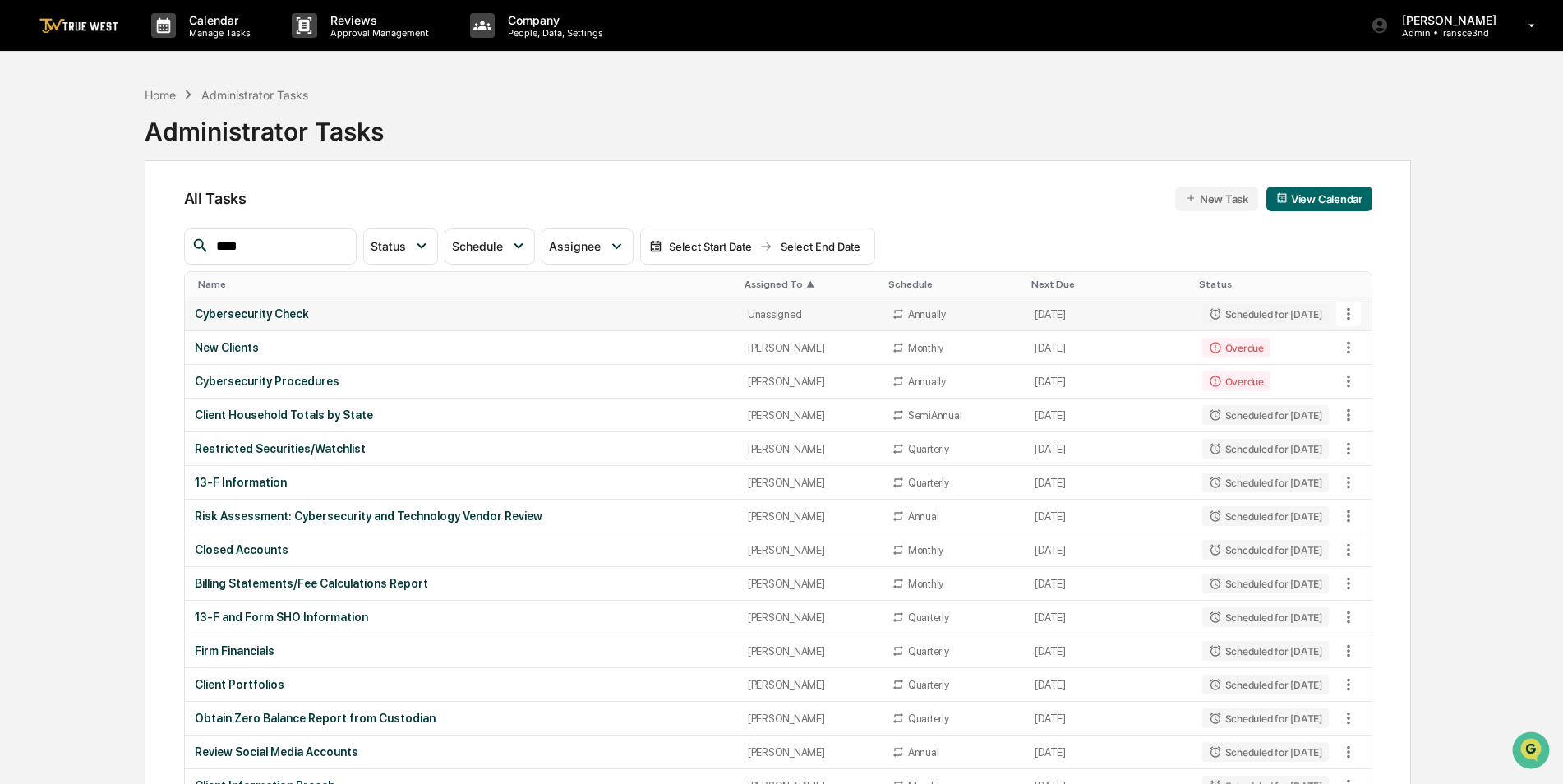
click at [543, 319] on div "Cybersecurity Check" at bounding box center [461, 313] width 533 height 13
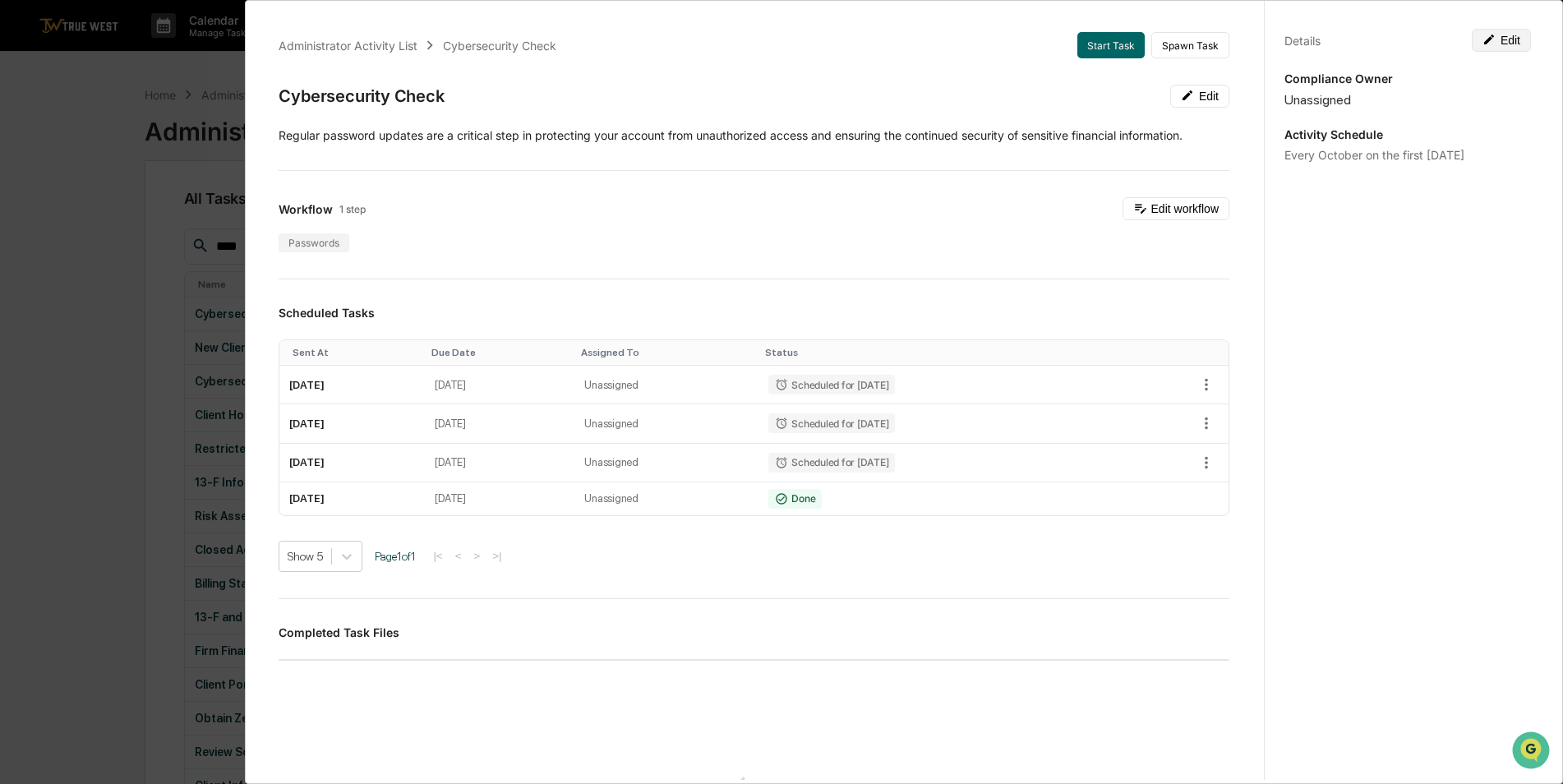
click at [1496, 43] on button "Edit" at bounding box center [1502, 40] width 60 height 23
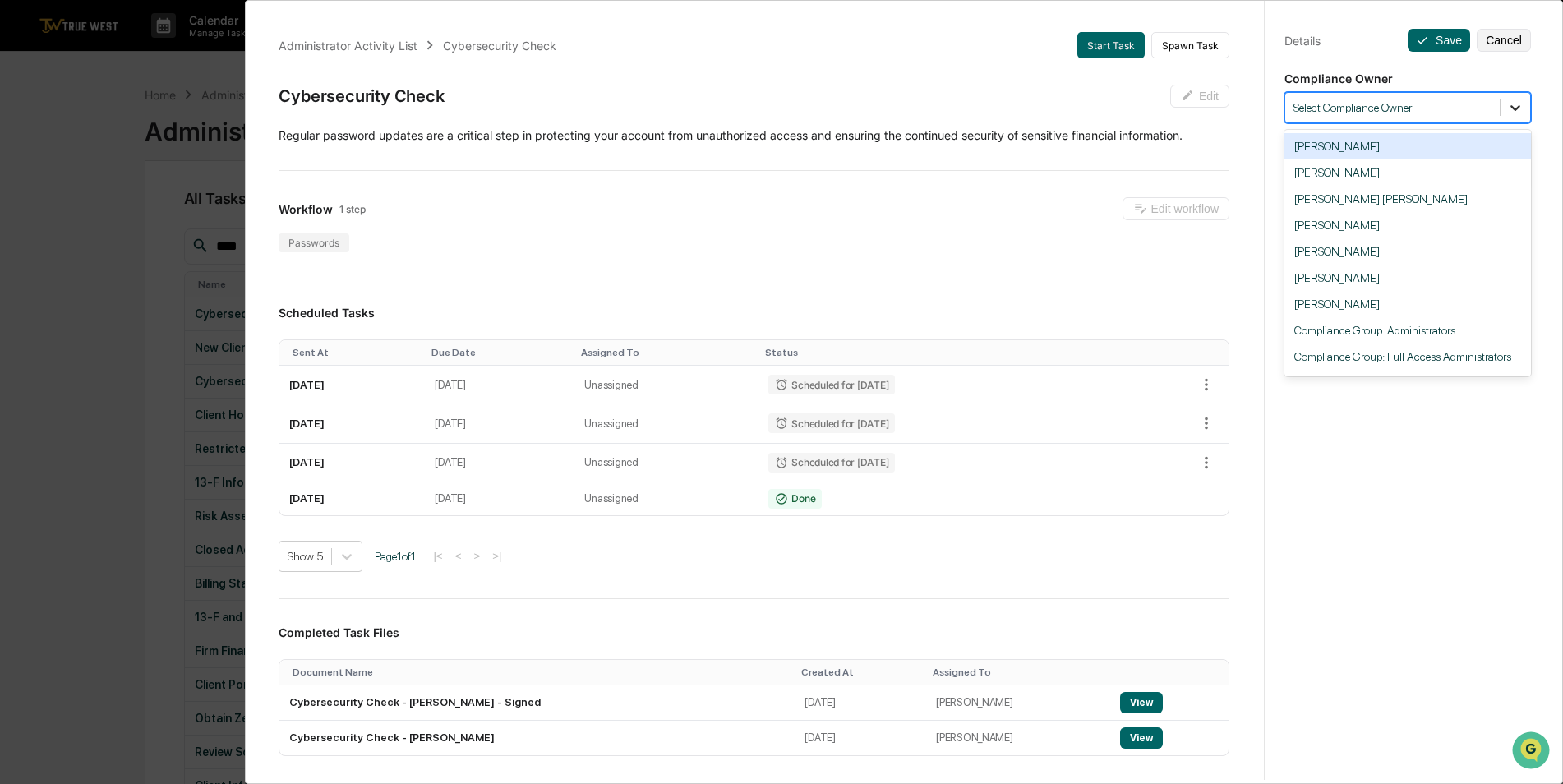
click at [1513, 105] on icon at bounding box center [1515, 107] width 17 height 17
click at [1377, 260] on div "Bruce Wheadon" at bounding box center [1408, 251] width 247 height 26
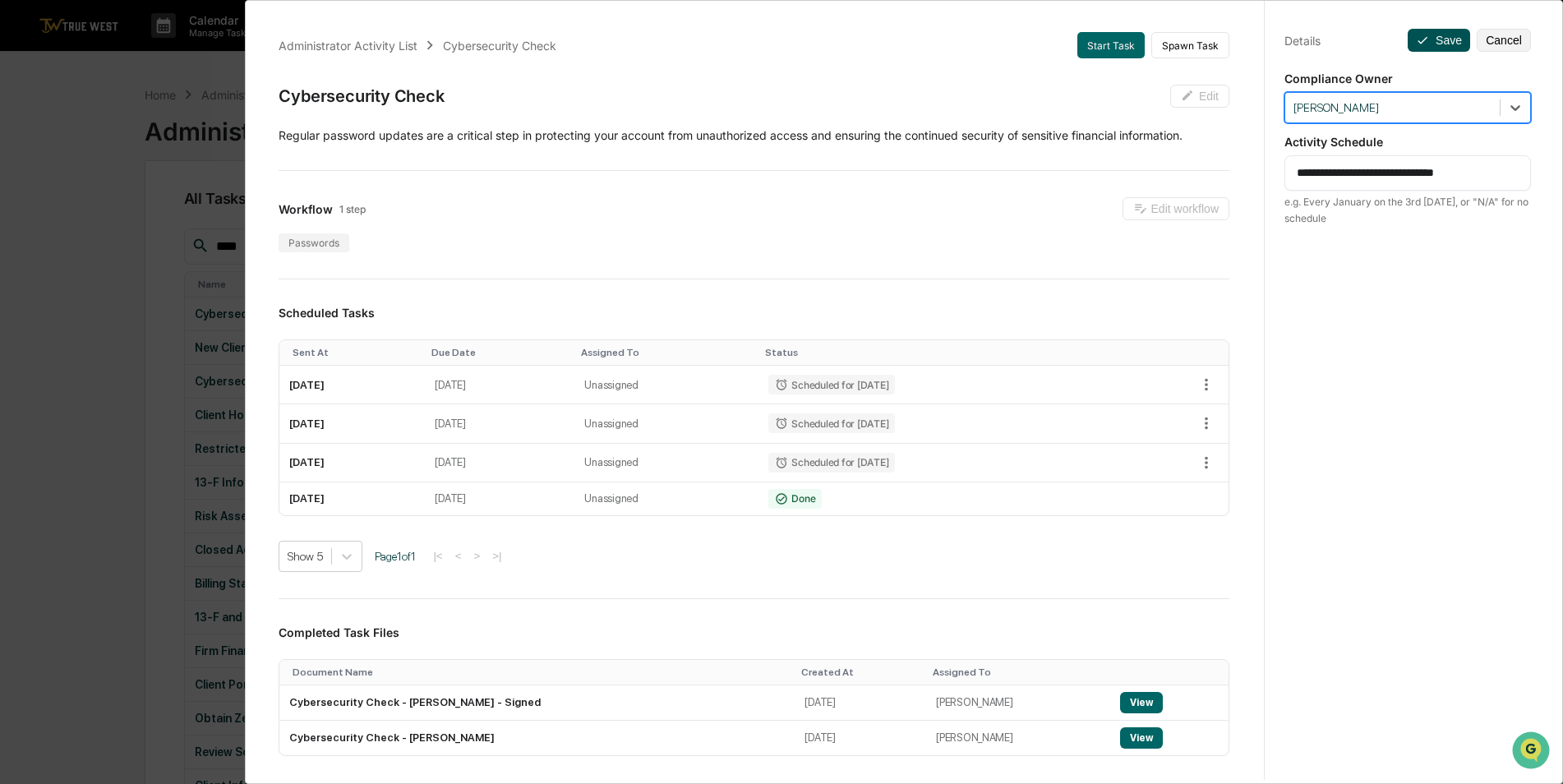
click at [1416, 37] on icon at bounding box center [1422, 40] width 13 height 13
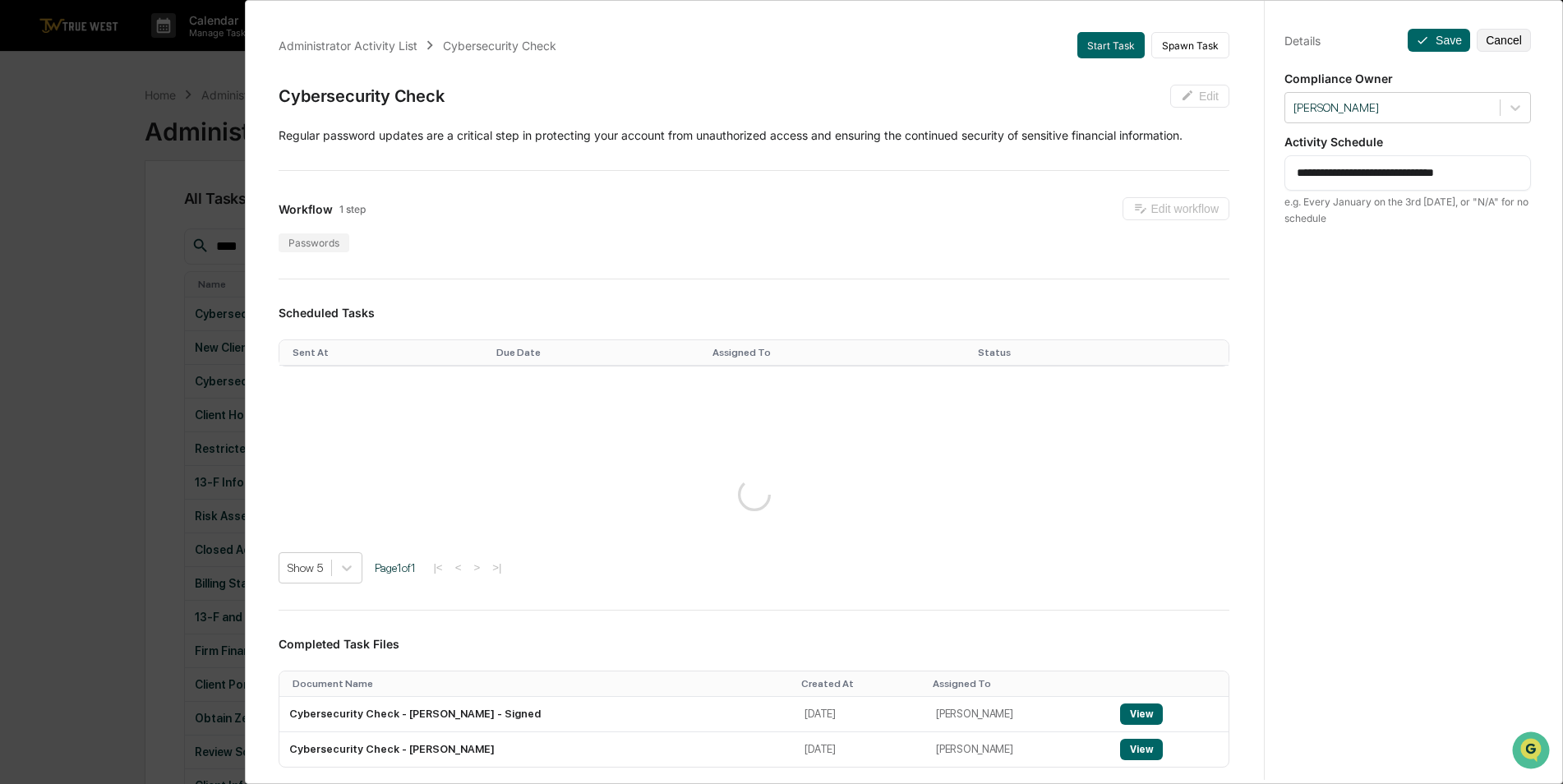
click at [93, 154] on div "**********" at bounding box center [782, 392] width 1563 height 784
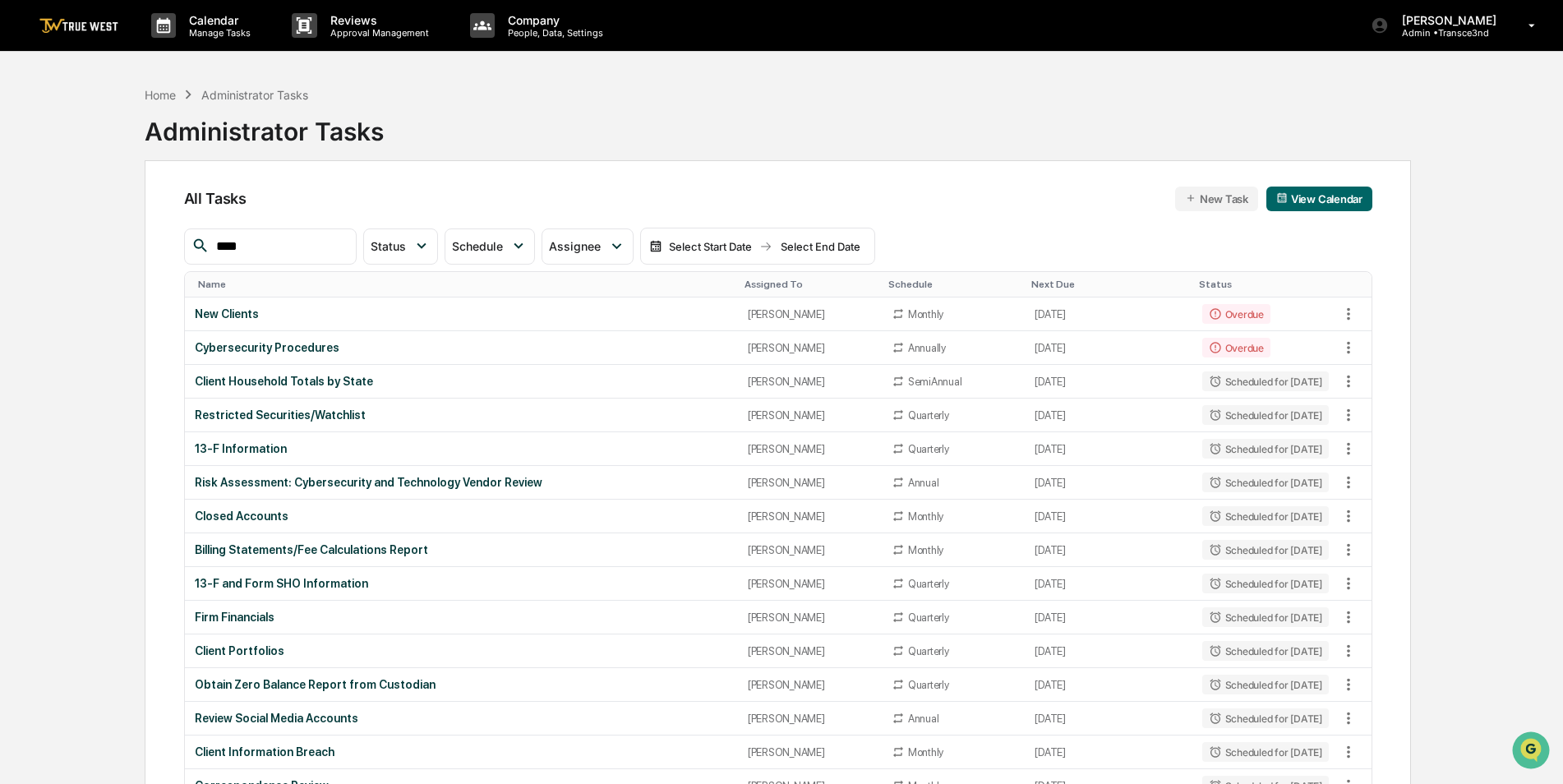
click at [738, 287] on th "Assigned To" at bounding box center [809, 285] width 144 height 26
click at [1439, 35] on p "Admin • Transce3nd" at bounding box center [1447, 33] width 116 height 12
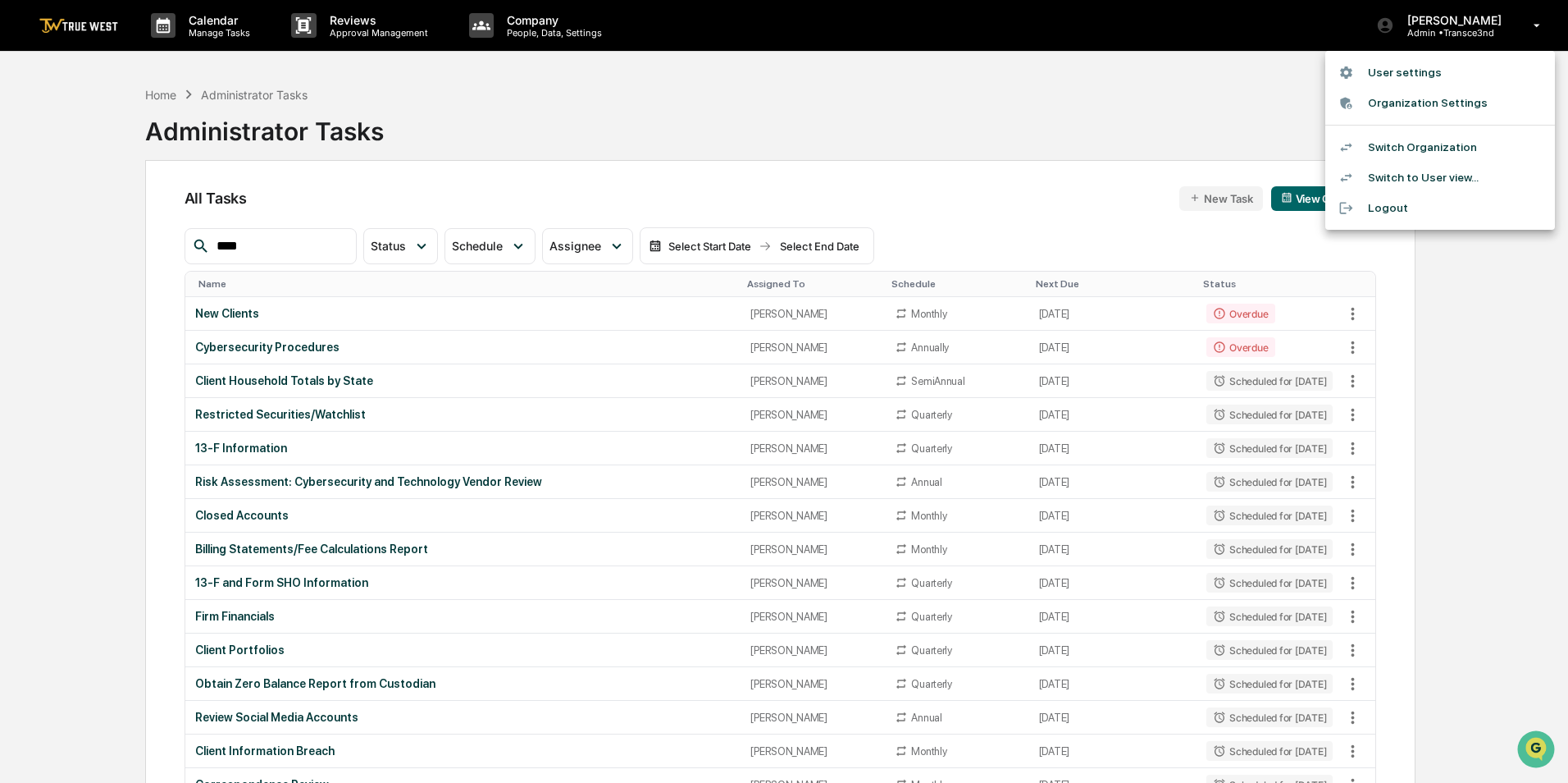
click at [1434, 150] on li "Switch Organization" at bounding box center [1439, 147] width 229 height 31
